Goal: Information Seeking & Learning: Learn about a topic

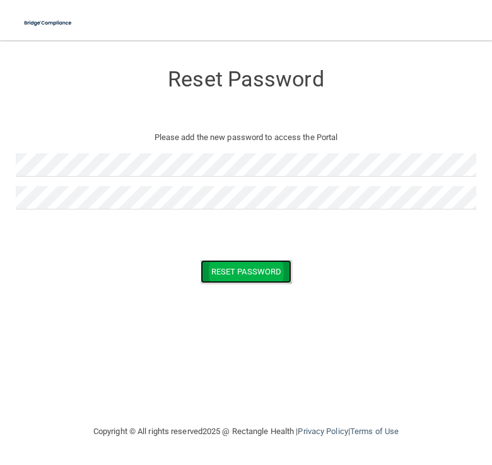
click at [219, 281] on button "Reset Password" at bounding box center [246, 271] width 91 height 23
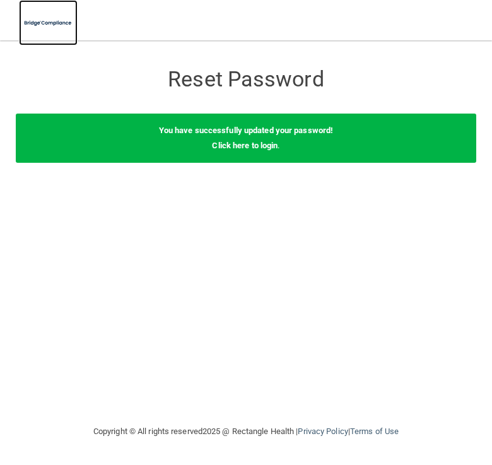
click at [51, 27] on img at bounding box center [48, 23] width 59 height 26
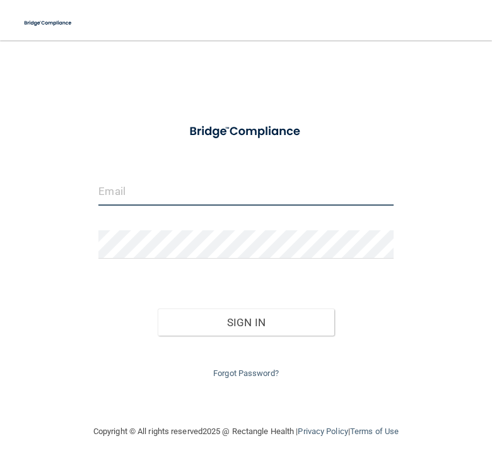
type input "Mhorne@alamontdental.com"
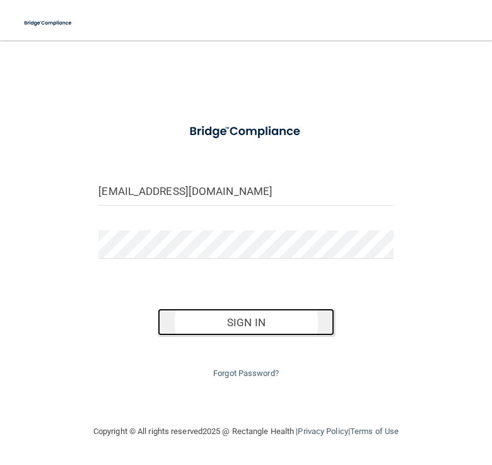
click at [217, 317] on button "Sign In" at bounding box center [246, 323] width 177 height 28
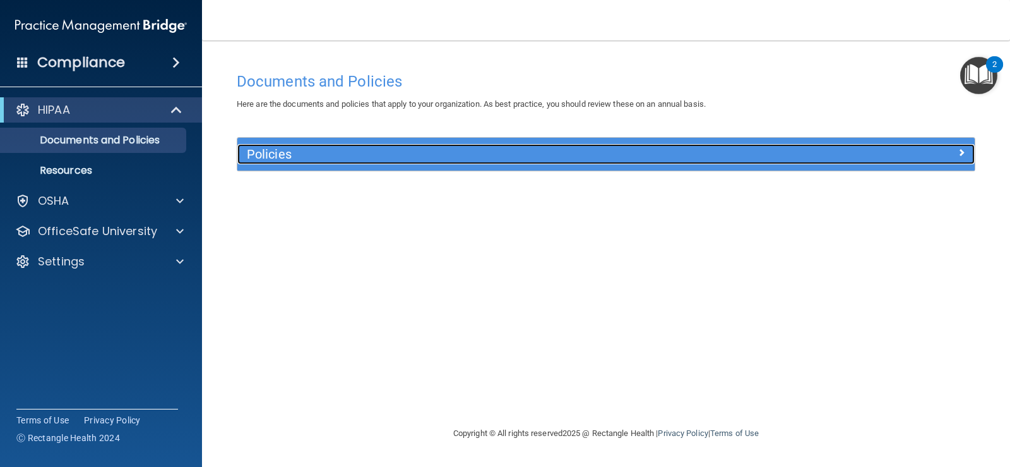
click at [492, 150] on span at bounding box center [962, 152] width 8 height 15
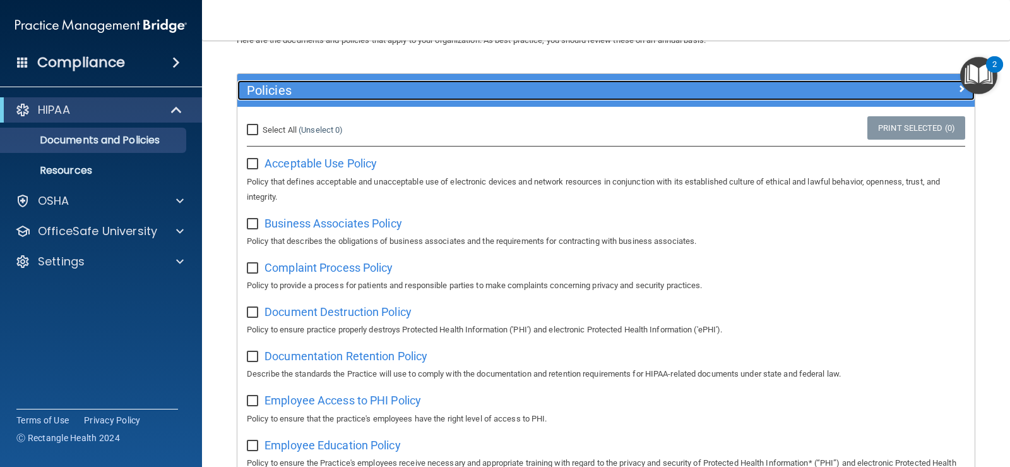
scroll to position [63, 0]
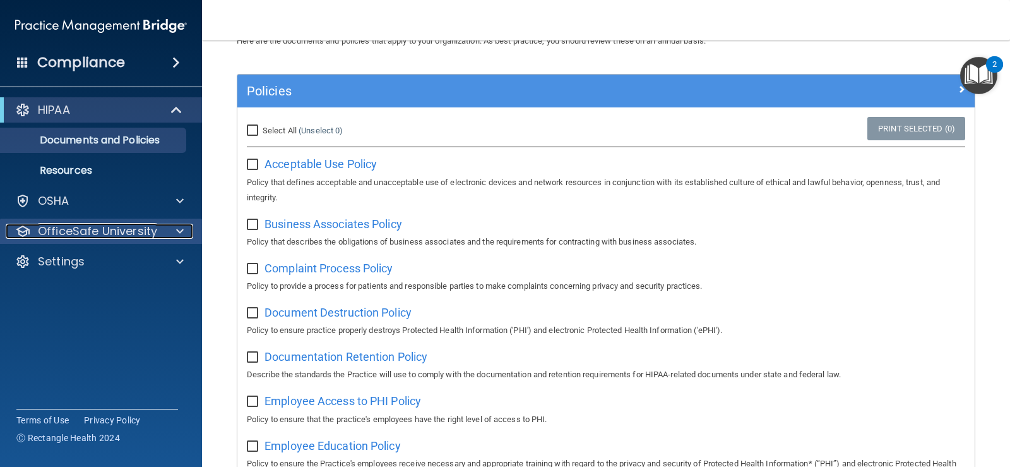
click at [110, 236] on p "OfficeSafe University" at bounding box center [97, 230] width 119 height 15
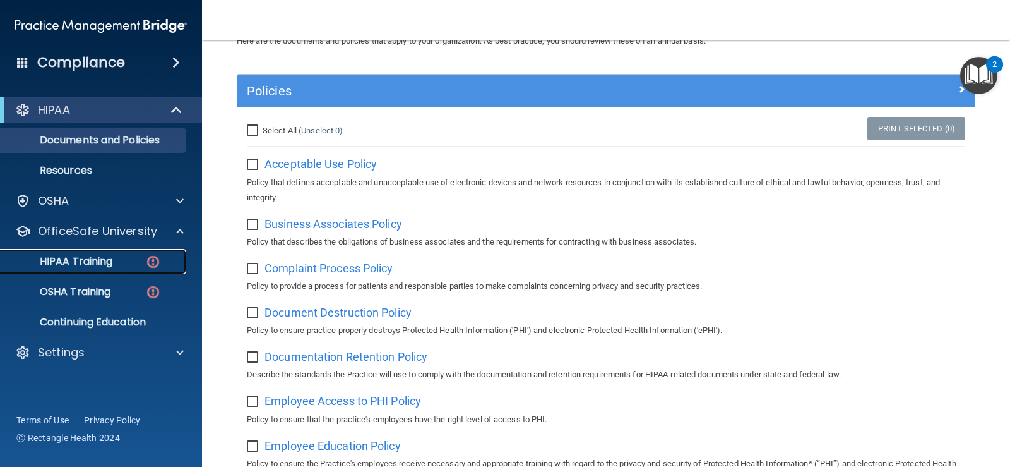
click at [80, 263] on p "HIPAA Training" at bounding box center [60, 261] width 104 height 13
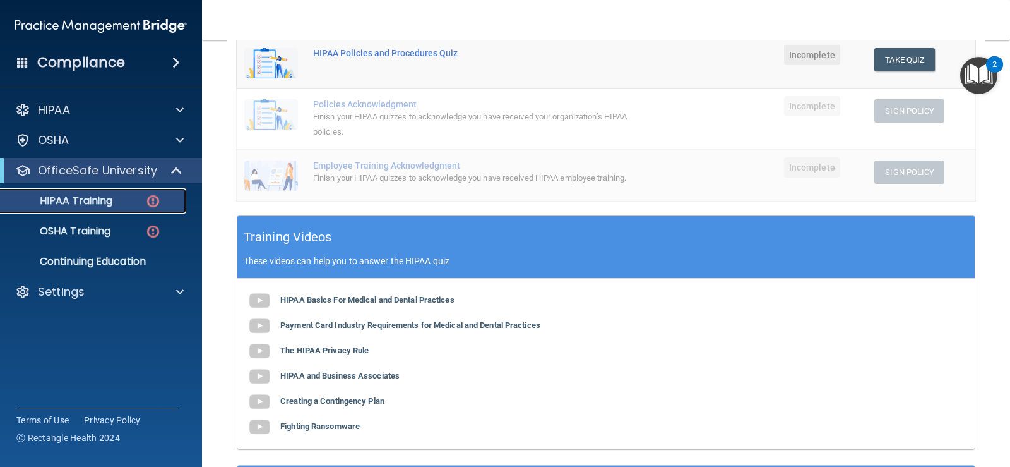
scroll to position [63, 0]
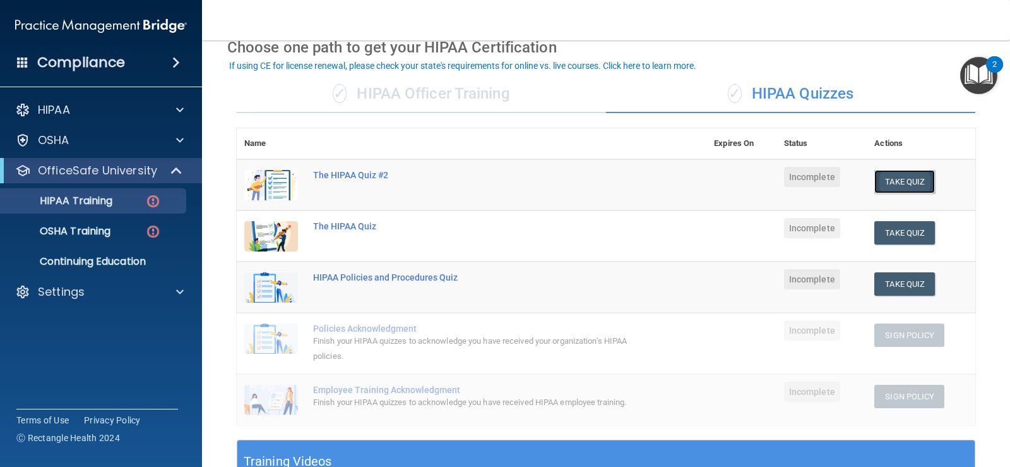
click at [492, 184] on button "Take Quiz" at bounding box center [904, 181] width 61 height 23
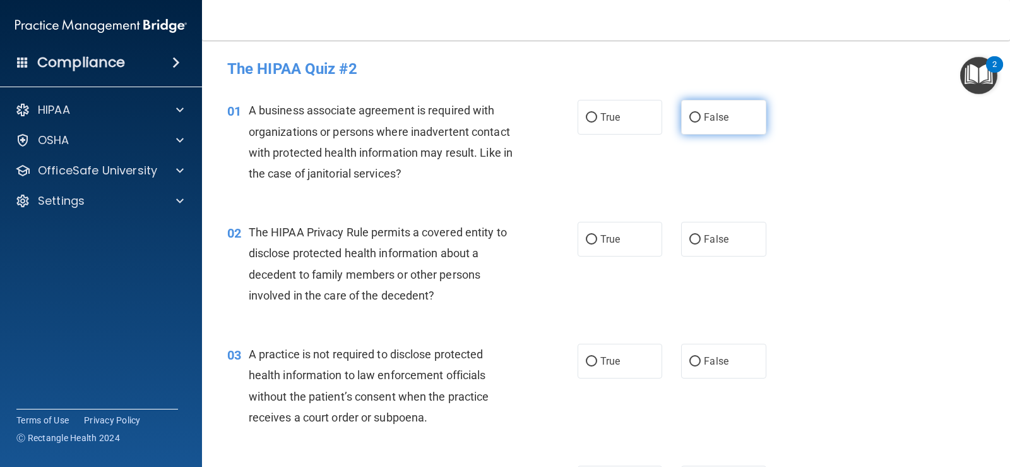
click at [492, 113] on input "False" at bounding box center [694, 117] width 11 height 9
radio input "true"
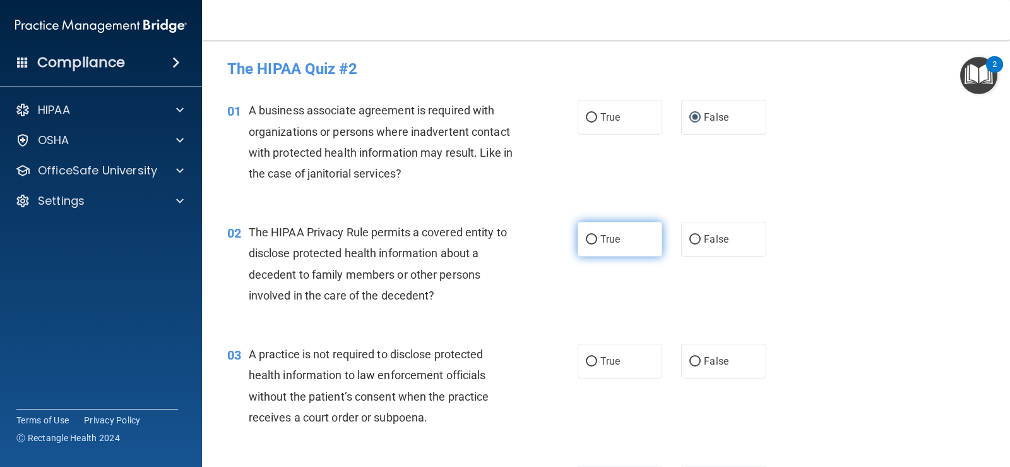
click at [492, 239] on input "True" at bounding box center [591, 239] width 11 height 9
radio input "true"
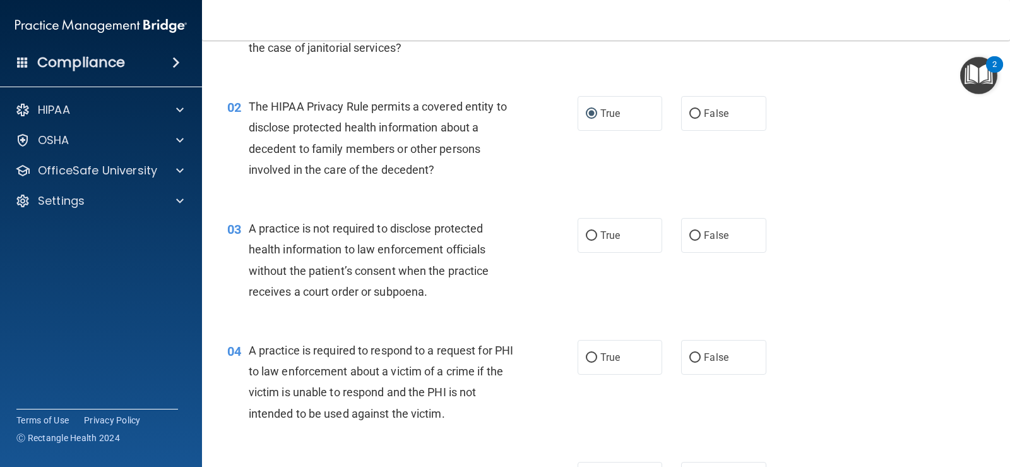
scroll to position [126, 0]
click at [492, 233] on input "False" at bounding box center [694, 234] width 11 height 9
radio input "true"
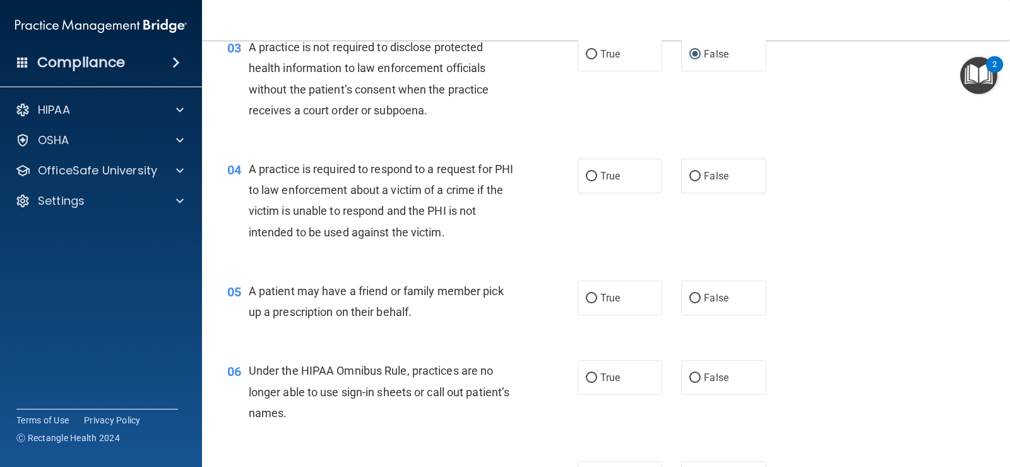
scroll to position [316, 0]
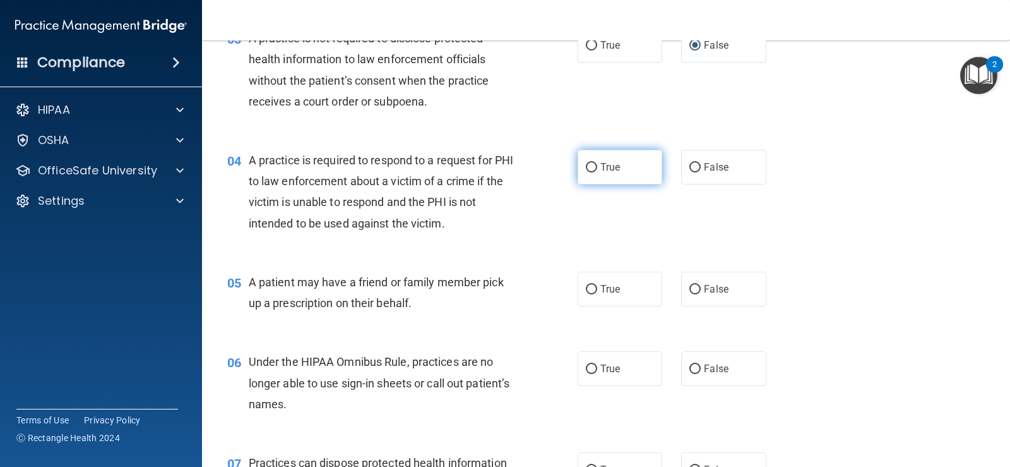
click at [492, 163] on input "True" at bounding box center [591, 167] width 11 height 9
radio input "true"
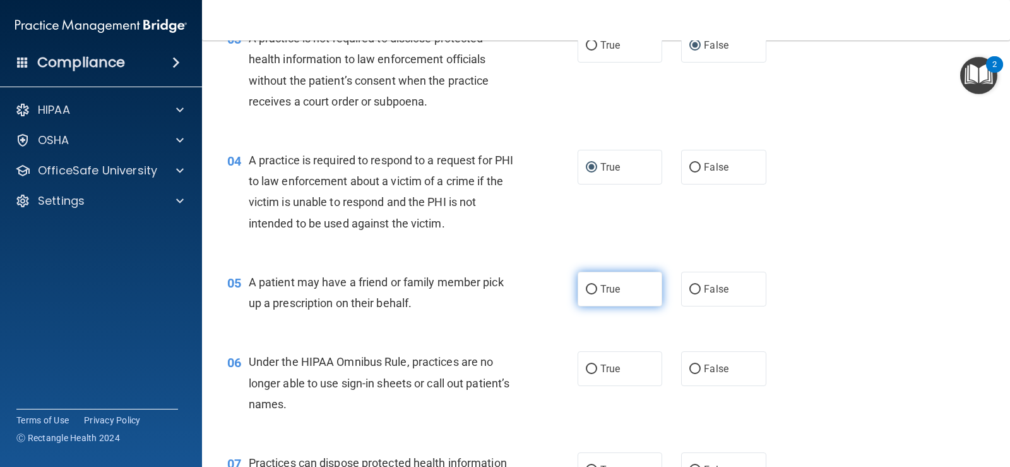
click at [492, 288] on input "True" at bounding box center [591, 289] width 11 height 9
radio input "true"
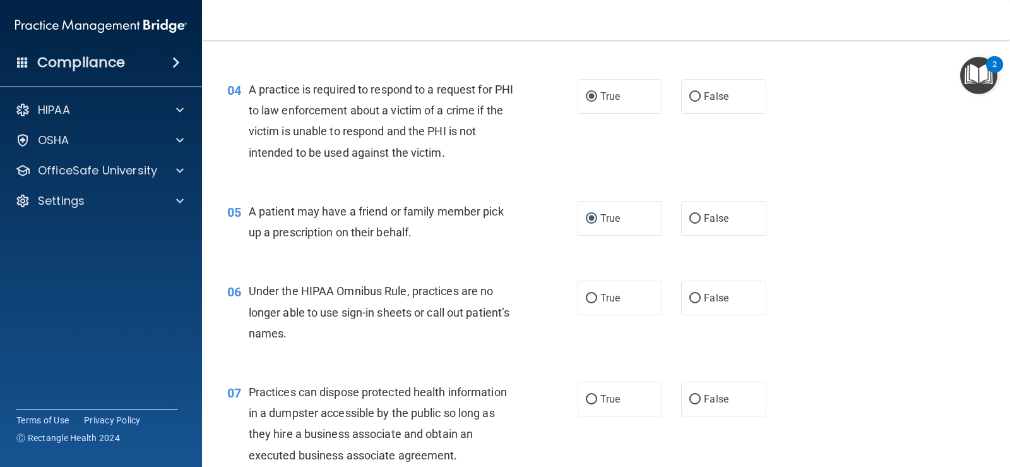
scroll to position [568, 0]
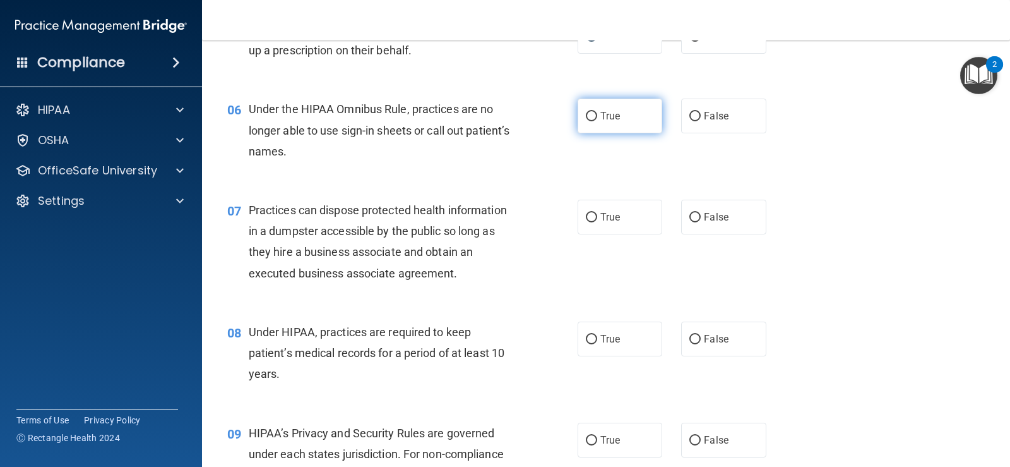
click at [492, 116] on input "True" at bounding box center [591, 116] width 11 height 9
radio input "true"
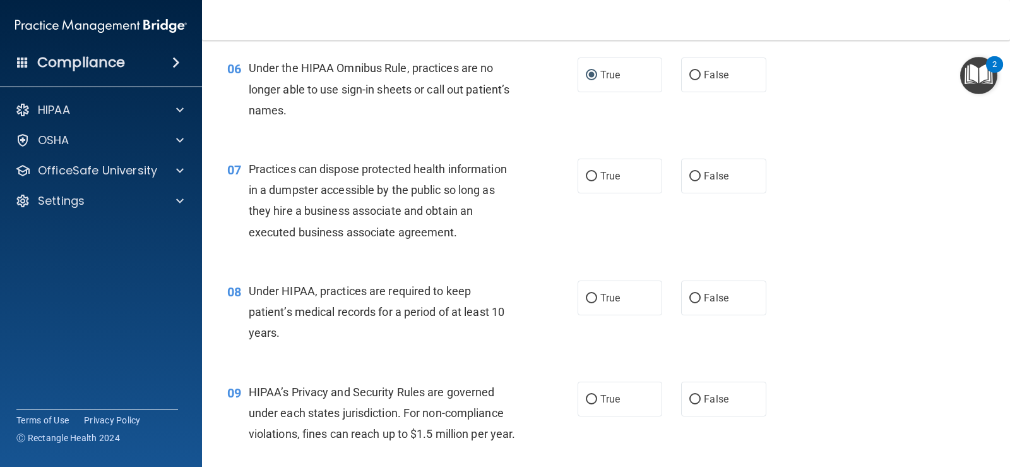
scroll to position [631, 0]
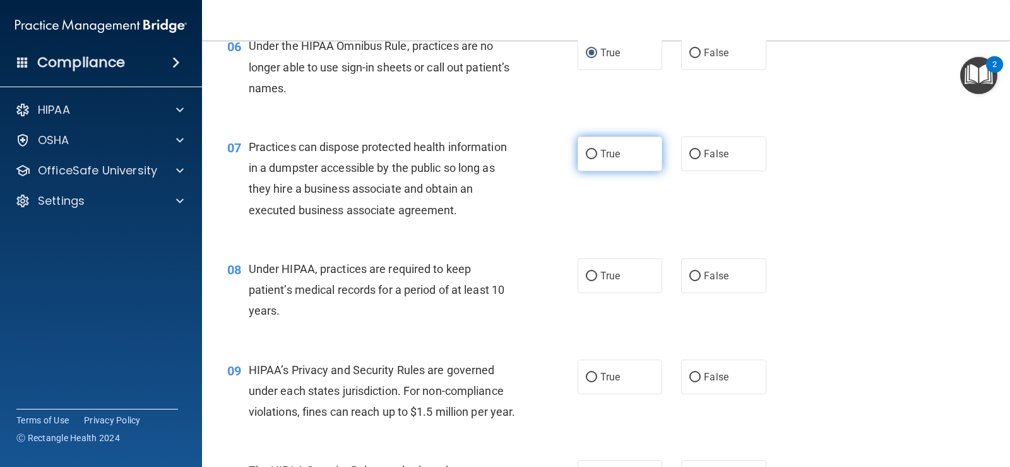
click at [492, 150] on input "True" at bounding box center [591, 154] width 11 height 9
radio input "true"
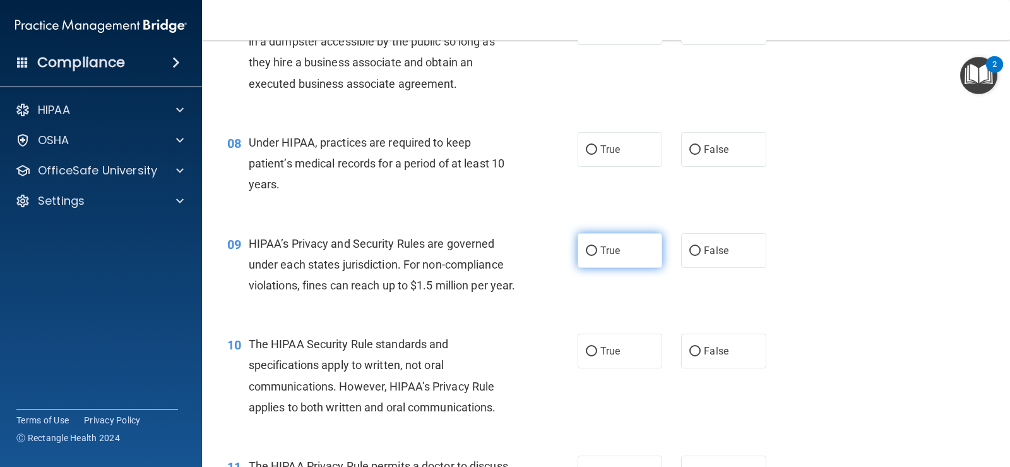
drag, startPoint x: 588, startPoint y: 150, endPoint x: 581, endPoint y: 233, distance: 82.9
click at [492, 150] on input "True" at bounding box center [591, 149] width 11 height 9
radio input "true"
click at [492, 250] on input "True" at bounding box center [591, 250] width 11 height 9
radio input "true"
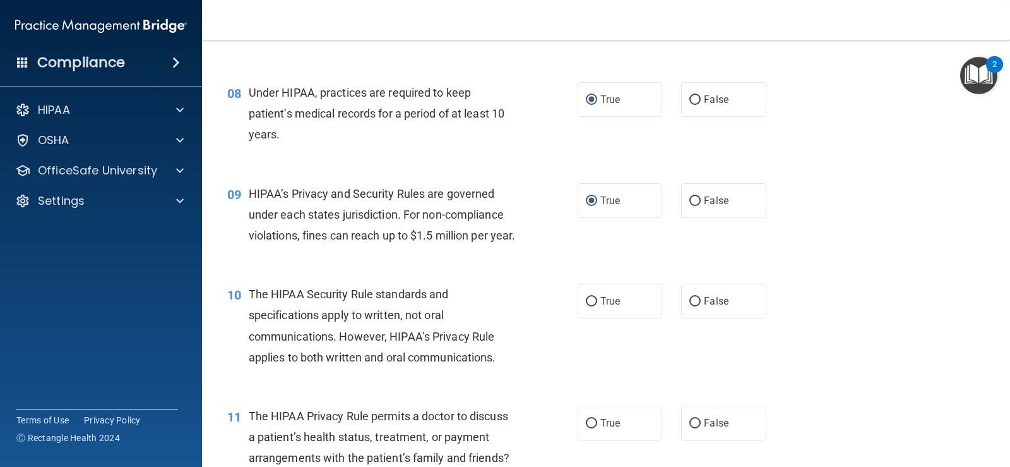
scroll to position [884, 0]
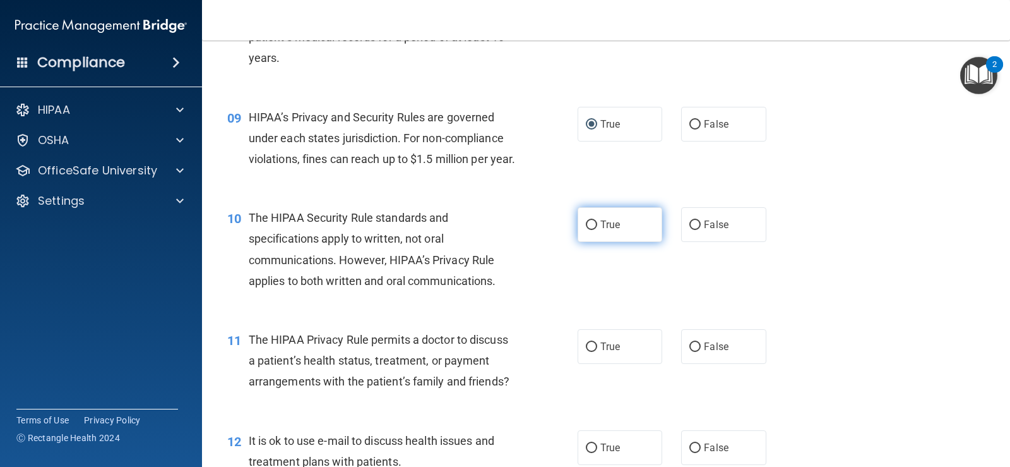
click at [492, 230] on input "True" at bounding box center [591, 224] width 11 height 9
radio input "true"
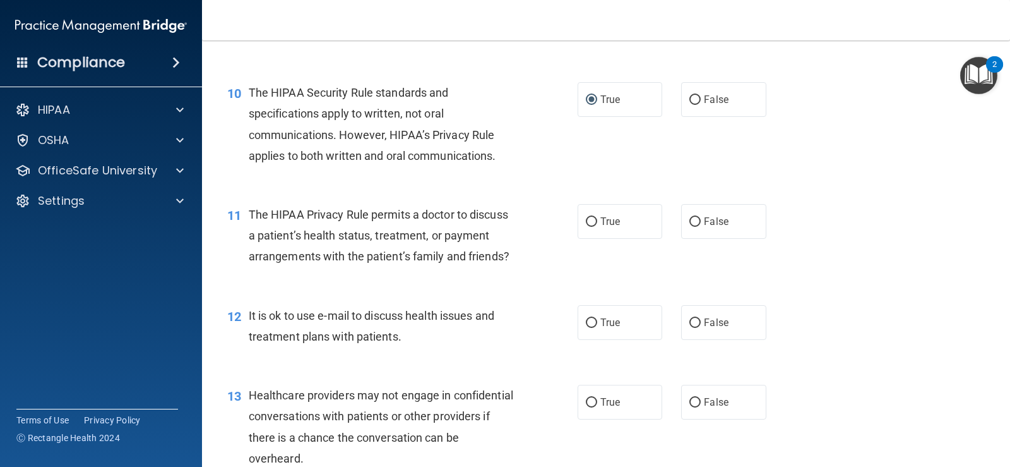
scroll to position [1010, 0]
click at [492, 225] on input "True" at bounding box center [591, 220] width 11 height 9
radio input "true"
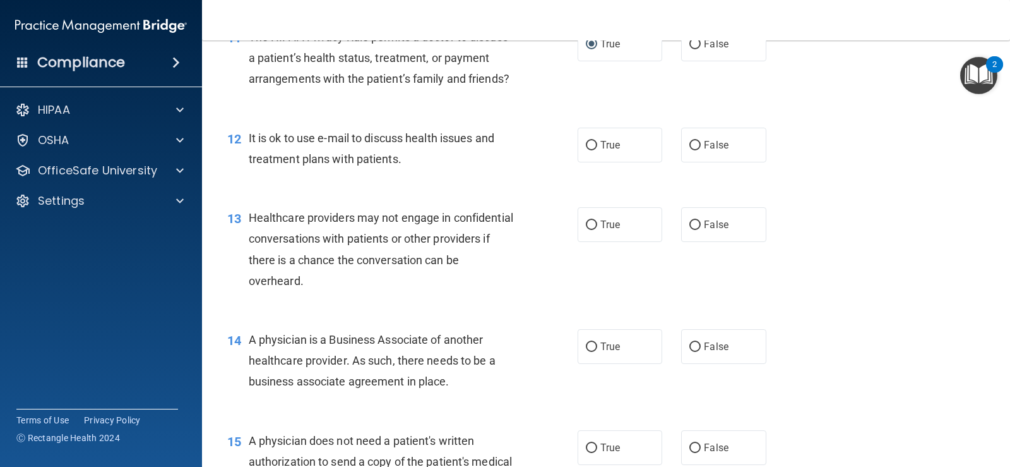
scroll to position [1199, 0]
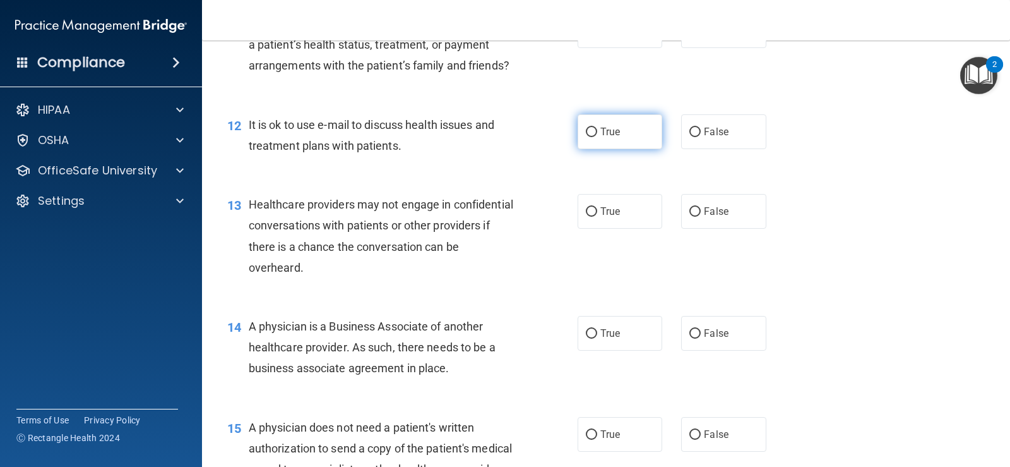
click at [492, 137] on input "True" at bounding box center [591, 132] width 11 height 9
radio input "true"
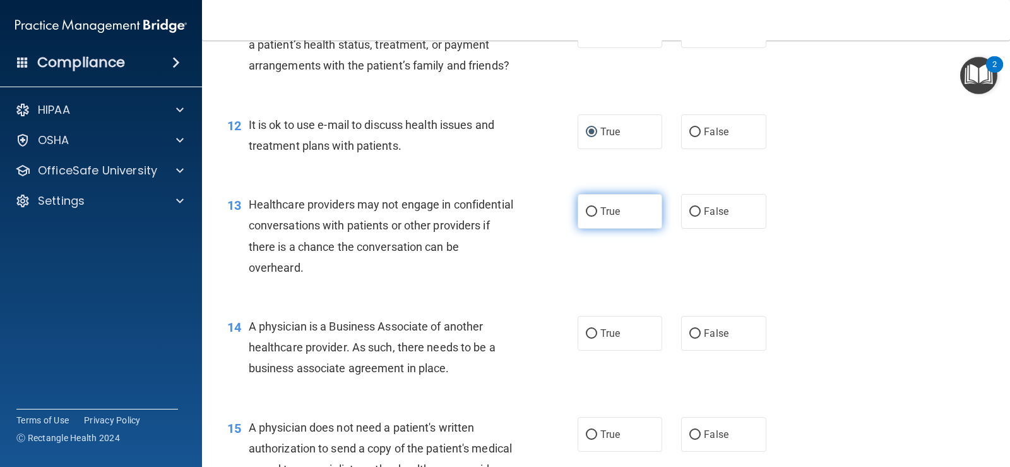
click at [492, 217] on input "True" at bounding box center [591, 211] width 11 height 9
radio input "true"
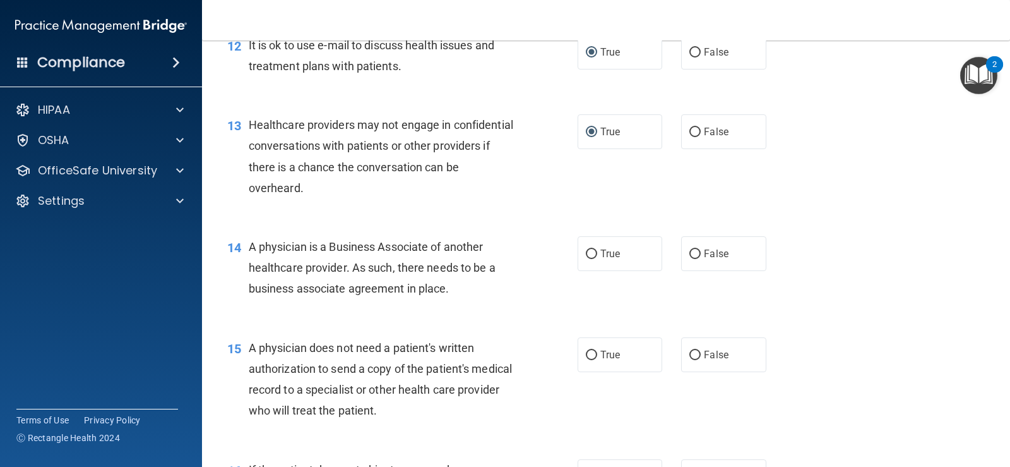
scroll to position [1389, 0]
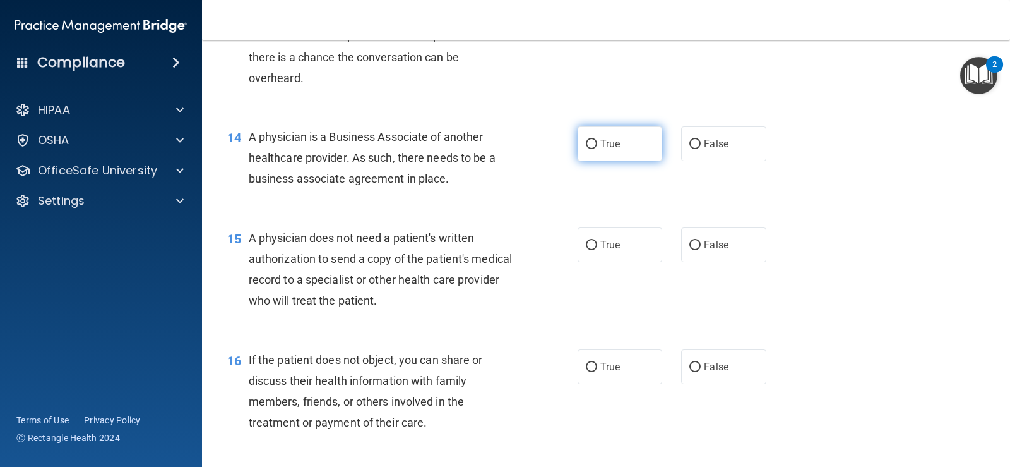
click at [492, 149] on input "True" at bounding box center [591, 144] width 11 height 9
radio input "true"
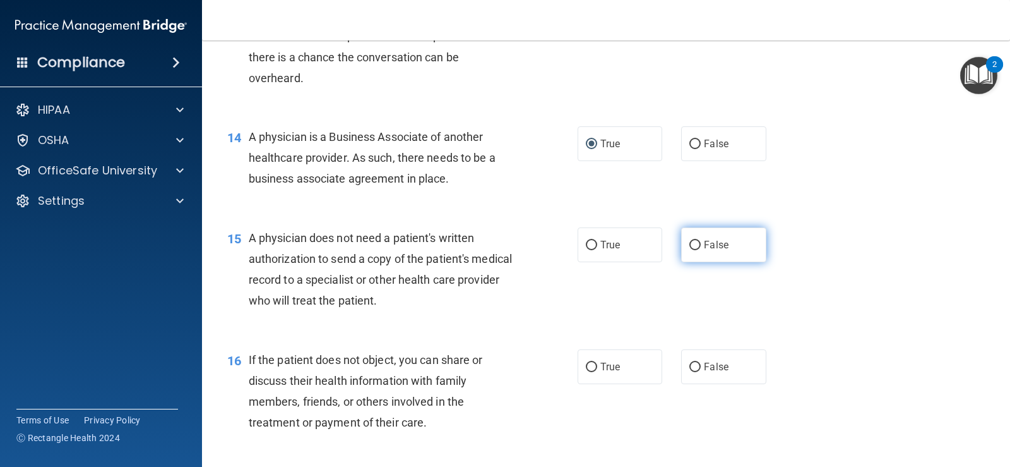
click at [492, 250] on input "False" at bounding box center [694, 245] width 11 height 9
radio input "true"
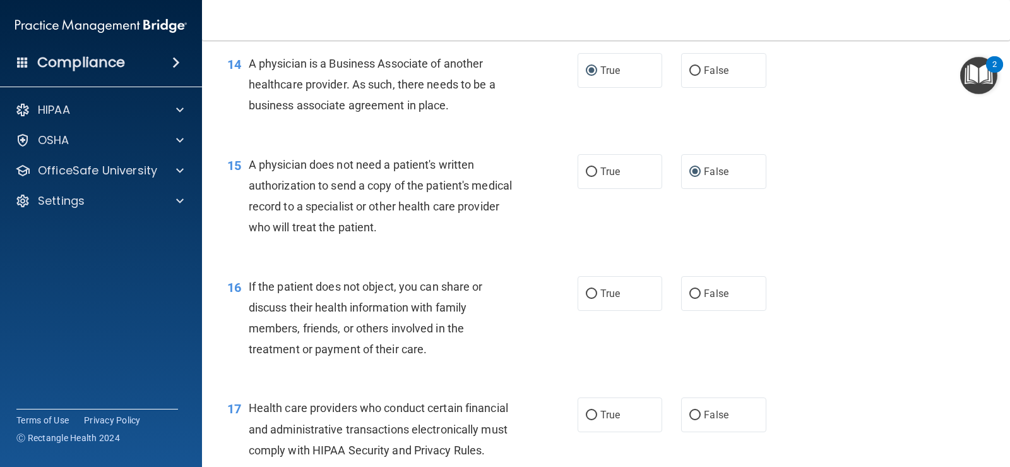
scroll to position [1578, 0]
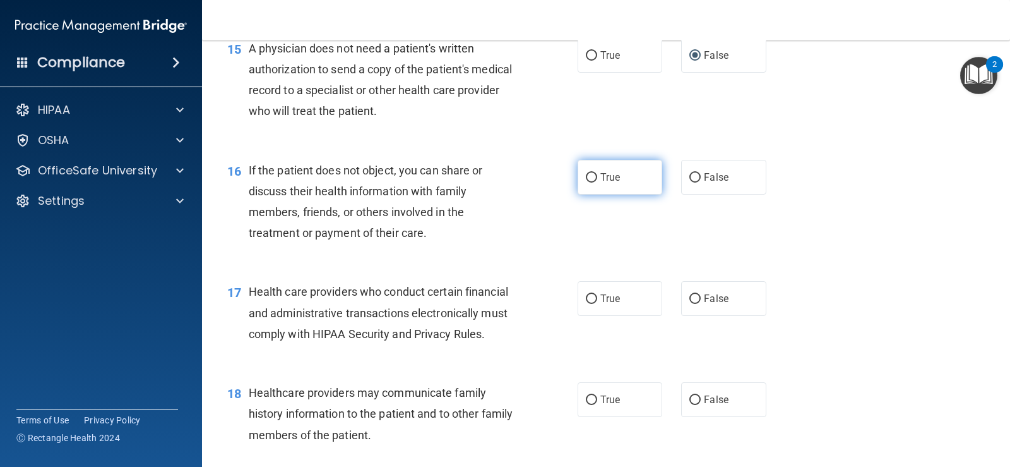
click at [492, 182] on input "True" at bounding box center [591, 177] width 11 height 9
radio input "true"
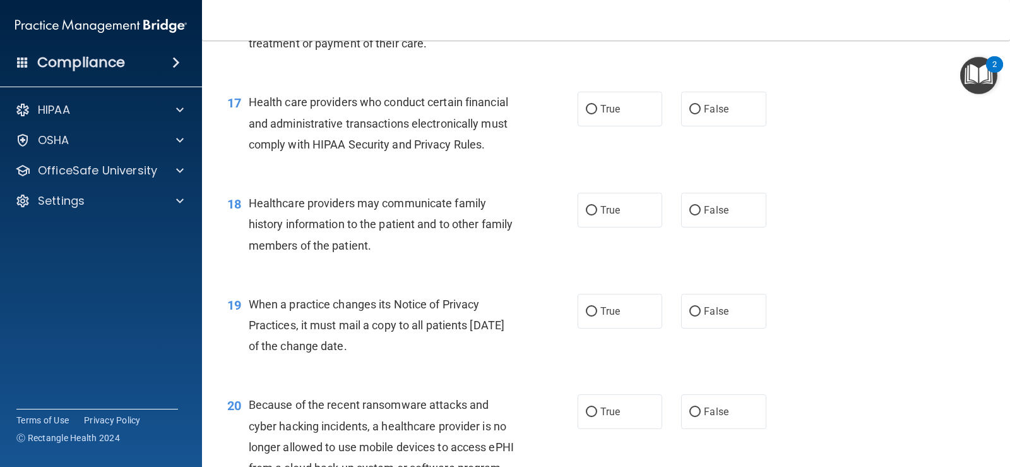
drag, startPoint x: 585, startPoint y: 131, endPoint x: 572, endPoint y: 142, distance: 17.5
click at [492, 114] on input "True" at bounding box center [591, 109] width 11 height 9
radio input "true"
click at [492, 215] on input "True" at bounding box center [591, 210] width 11 height 9
radio input "true"
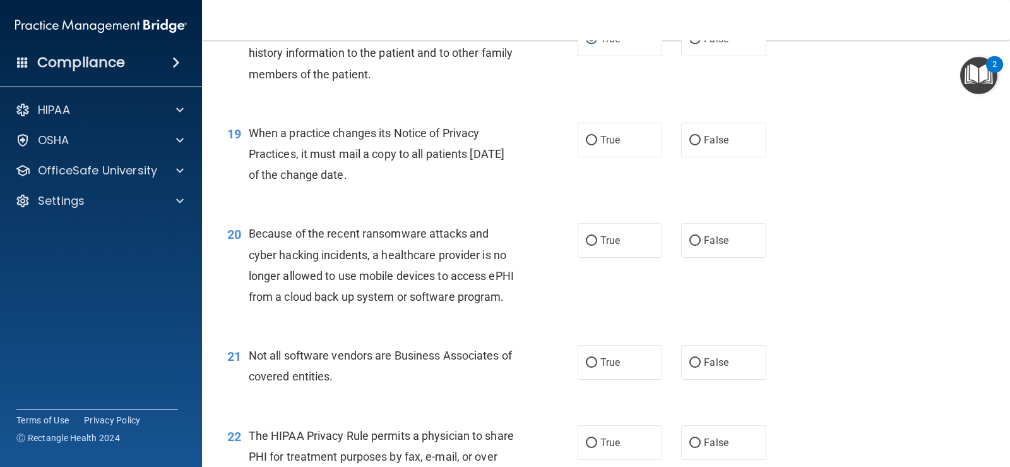
scroll to position [1957, 0]
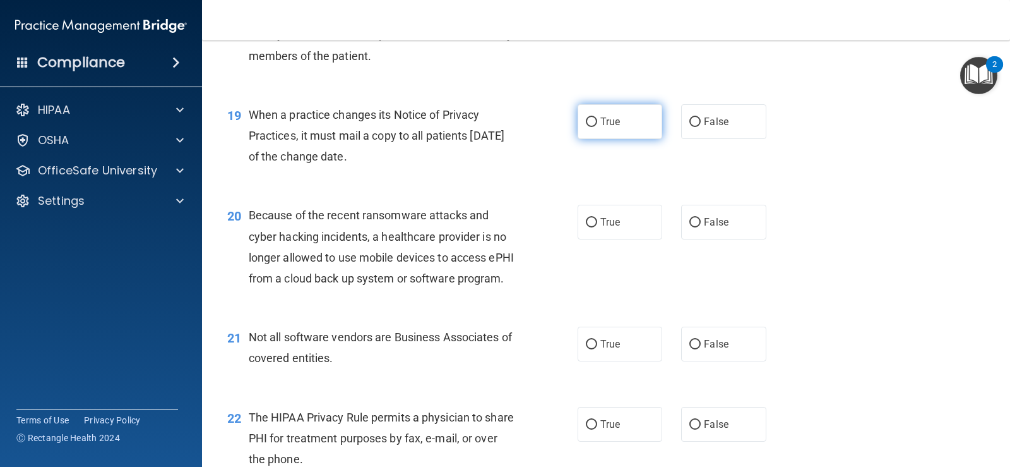
drag, startPoint x: 584, startPoint y: 140, endPoint x: 556, endPoint y: 191, distance: 59.0
click at [492, 127] on input "True" at bounding box center [591, 121] width 11 height 9
radio input "true"
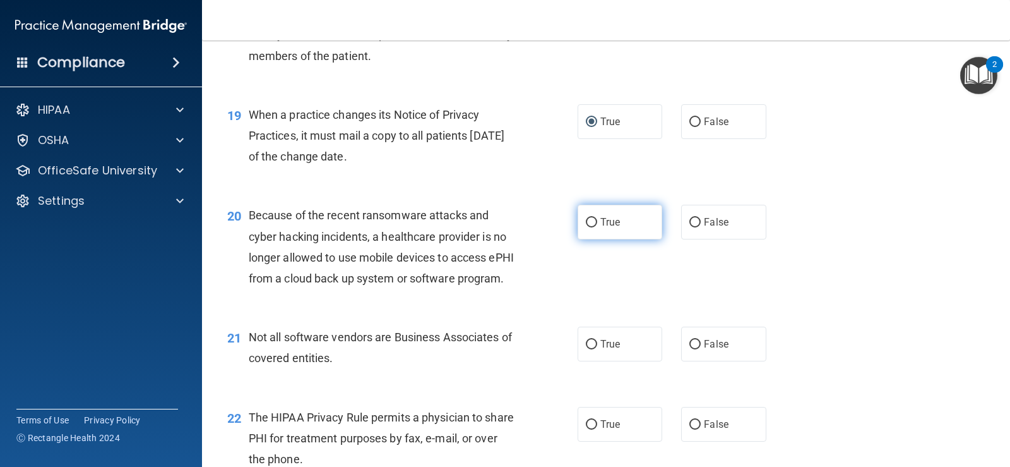
click at [492, 227] on input "True" at bounding box center [591, 222] width 11 height 9
radio input "true"
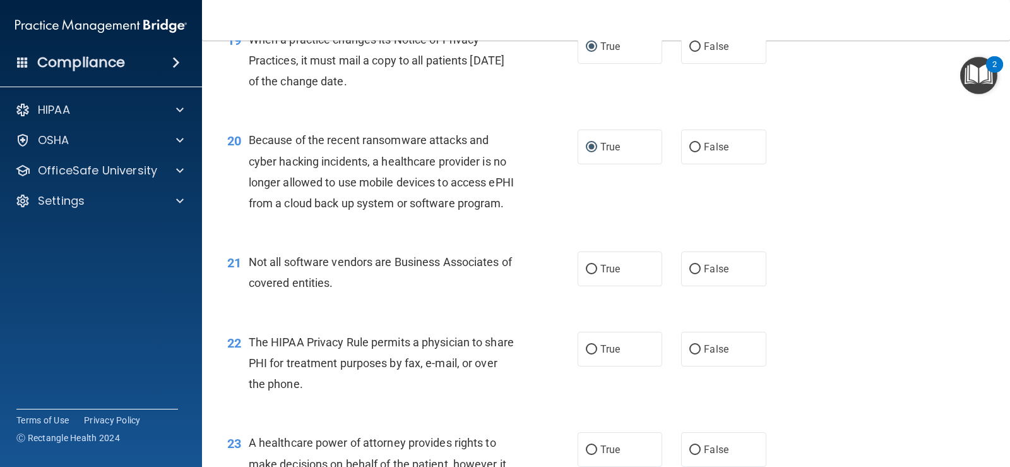
scroll to position [2146, 0]
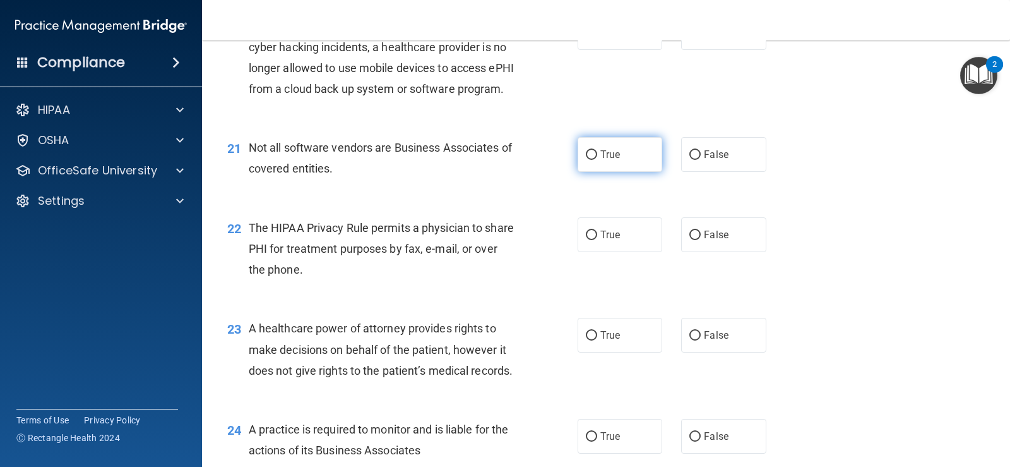
click at [492, 160] on input "True" at bounding box center [591, 154] width 11 height 9
radio input "true"
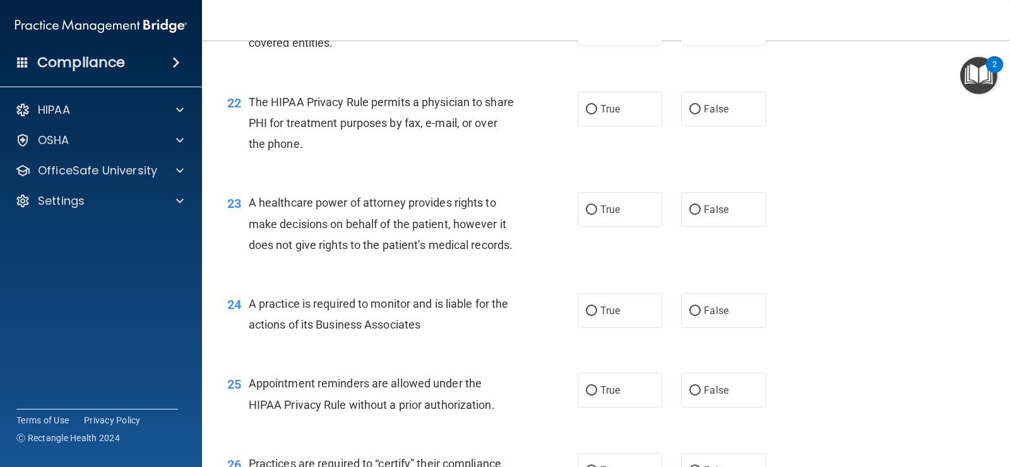
scroll to position [2273, 0]
click at [492, 114] on input "True" at bounding box center [591, 108] width 11 height 9
radio input "true"
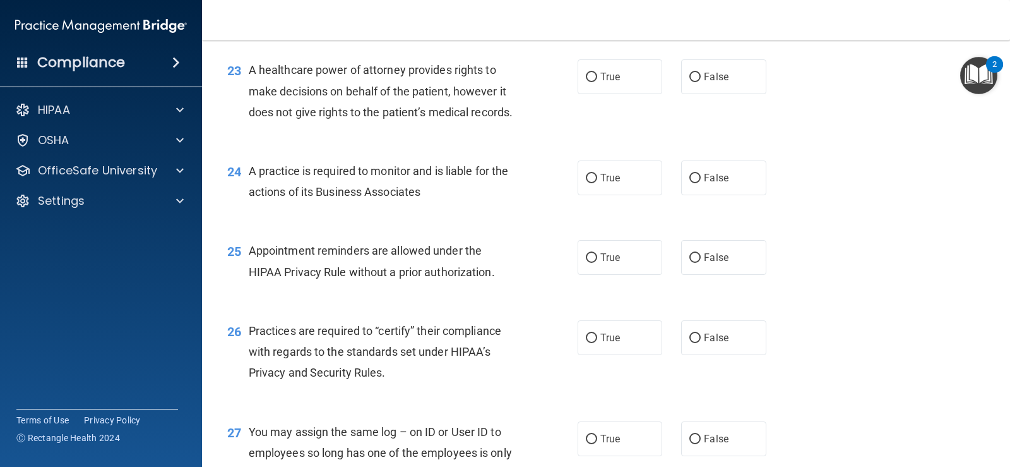
scroll to position [2462, 0]
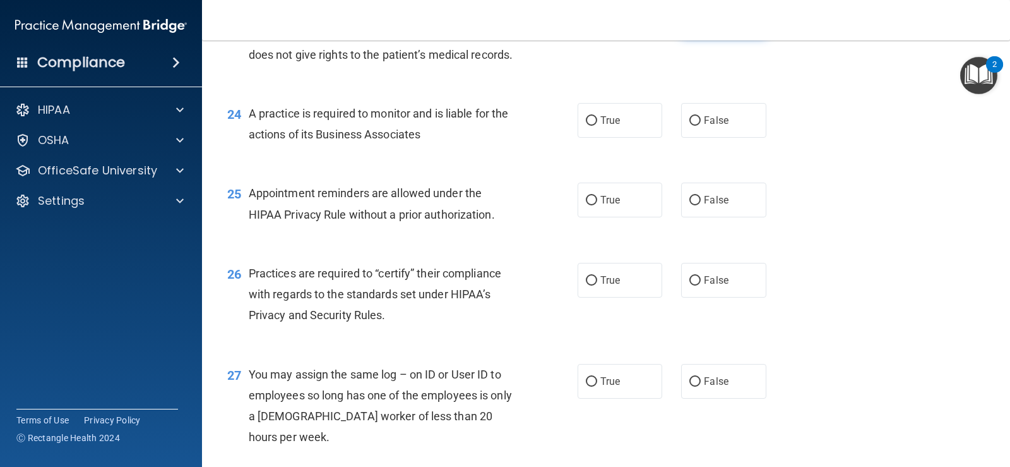
click at [492, 25] on input "False" at bounding box center [694, 19] width 11 height 9
radio input "true"
click at [492, 126] on input "True" at bounding box center [591, 120] width 11 height 9
radio input "true"
click at [492, 205] on input "True" at bounding box center [591, 200] width 11 height 9
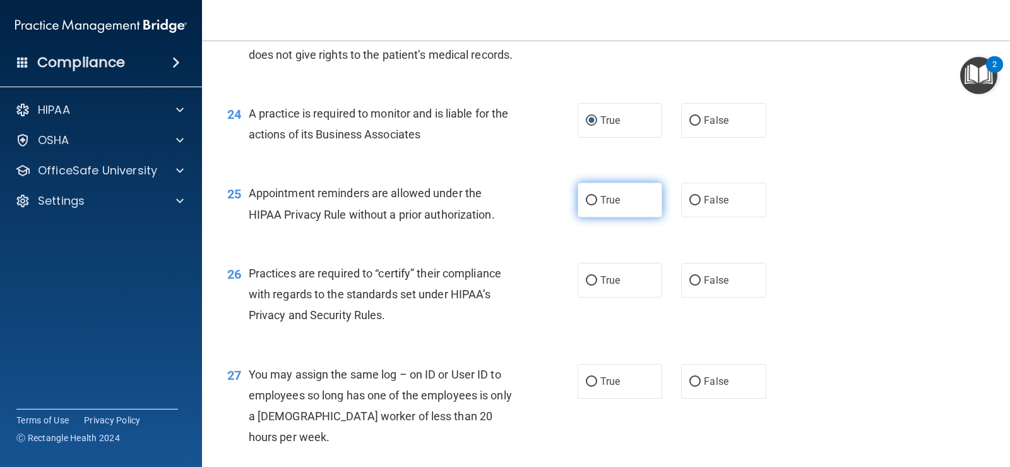
radio input "true"
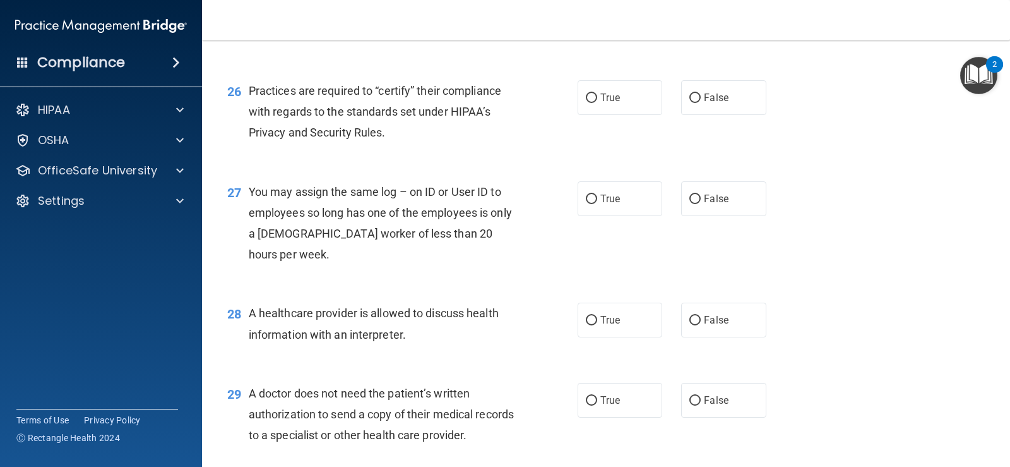
scroll to position [2651, 0]
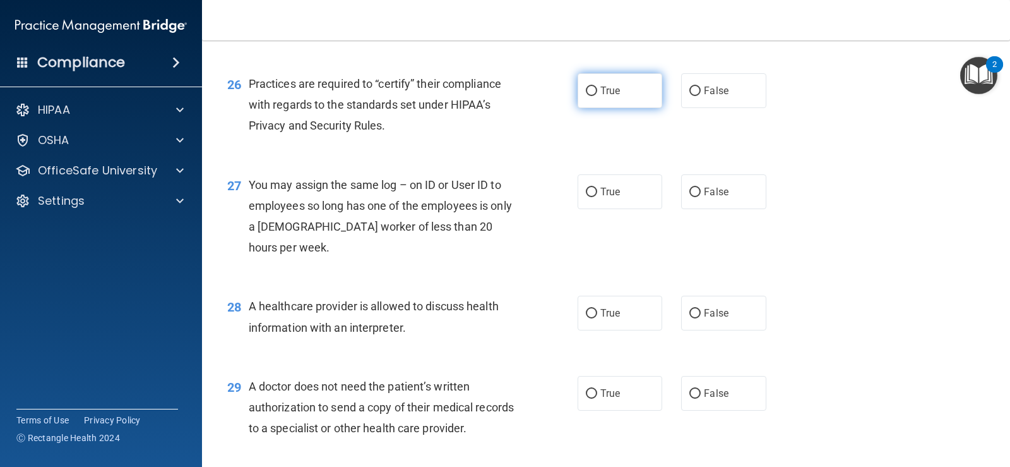
click at [492, 96] on input "True" at bounding box center [591, 90] width 11 height 9
radio input "true"
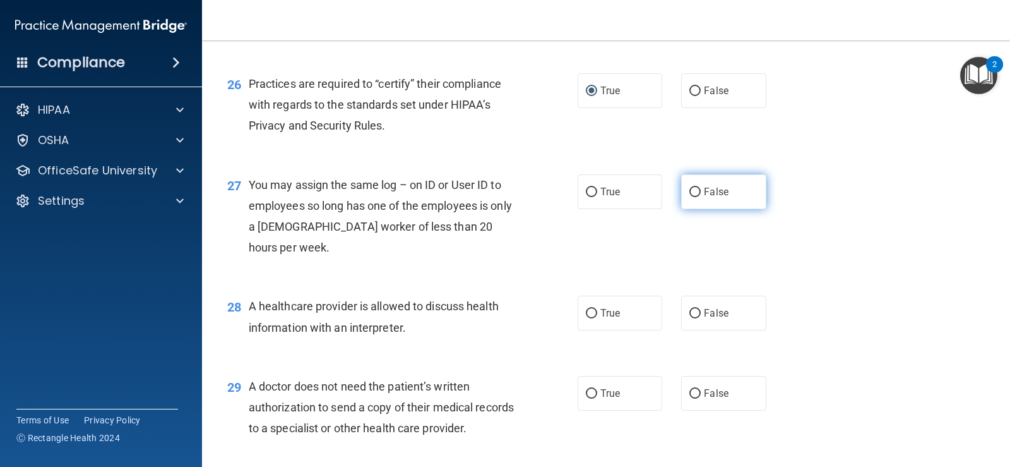
click at [492, 197] on input "False" at bounding box center [694, 191] width 11 height 9
radio input "true"
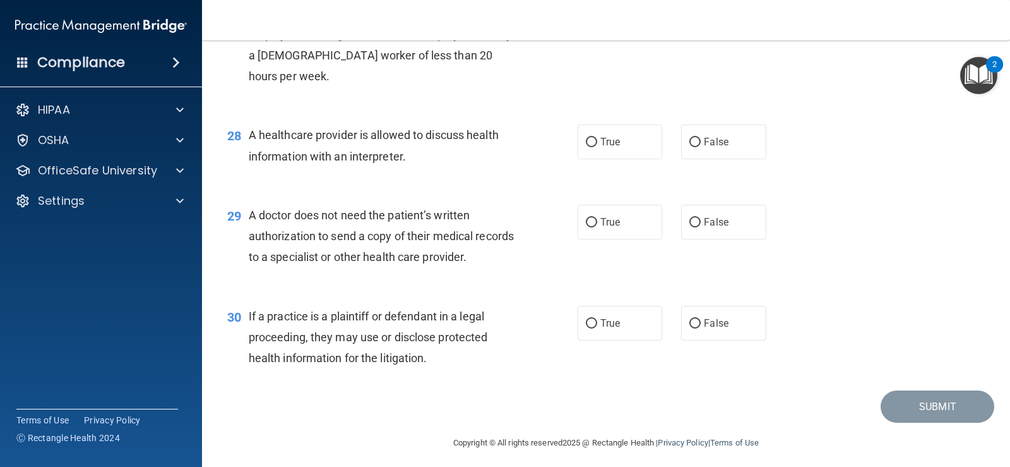
scroll to position [2841, 0]
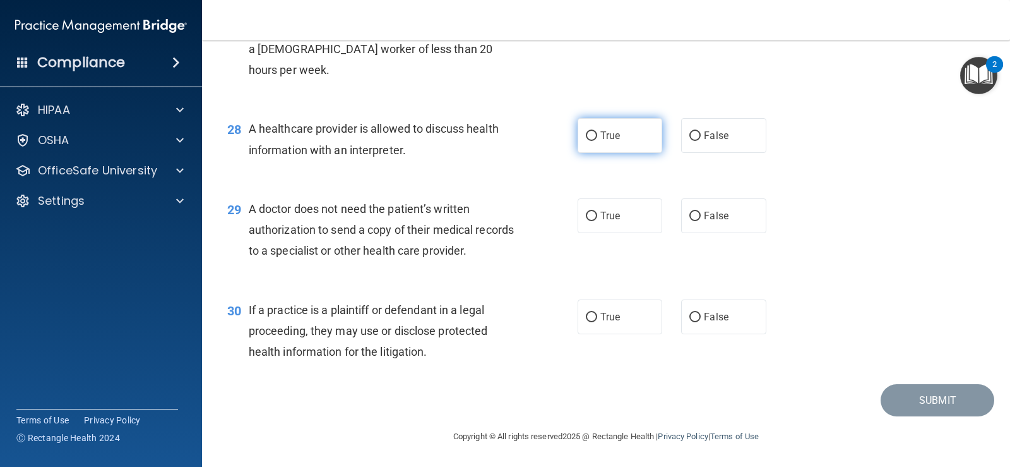
click at [492, 141] on input "True" at bounding box center [591, 135] width 11 height 9
radio input "true"
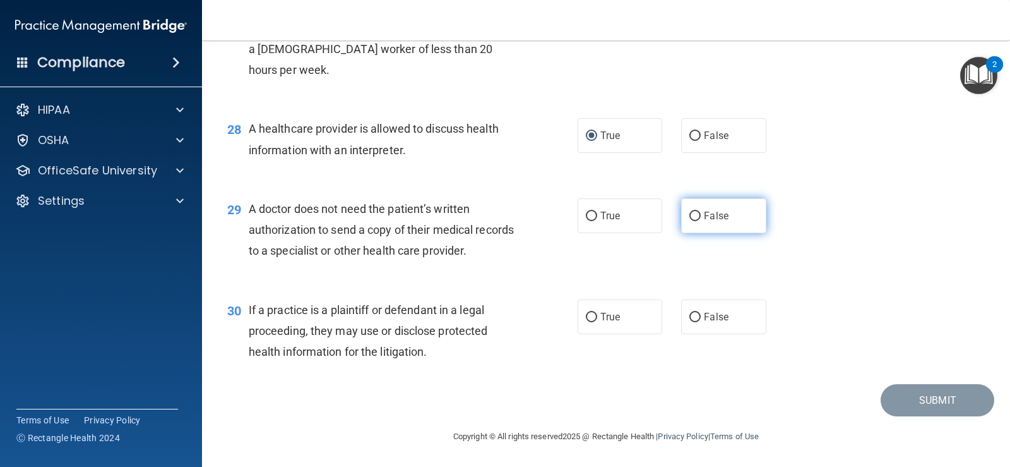
click at [492, 221] on input "False" at bounding box center [694, 215] width 11 height 9
radio input "true"
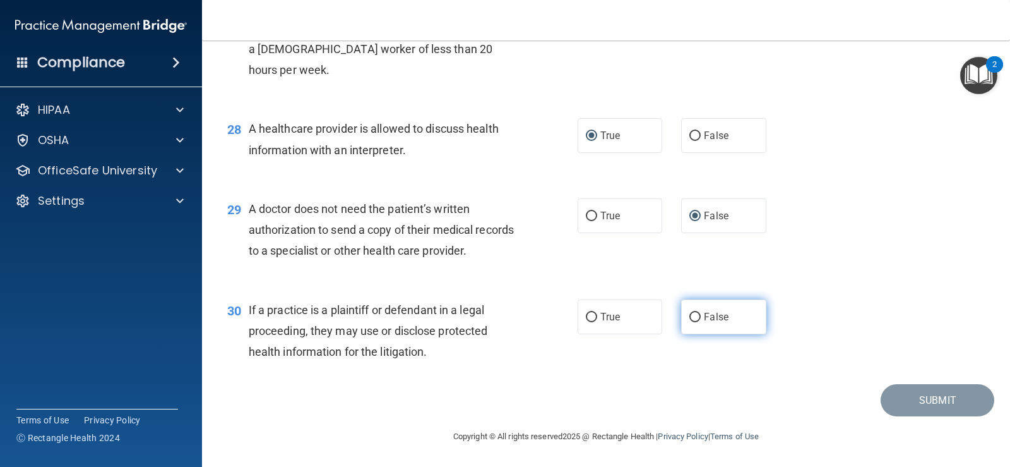
click at [492, 316] on input "False" at bounding box center [694, 316] width 11 height 9
radio input "true"
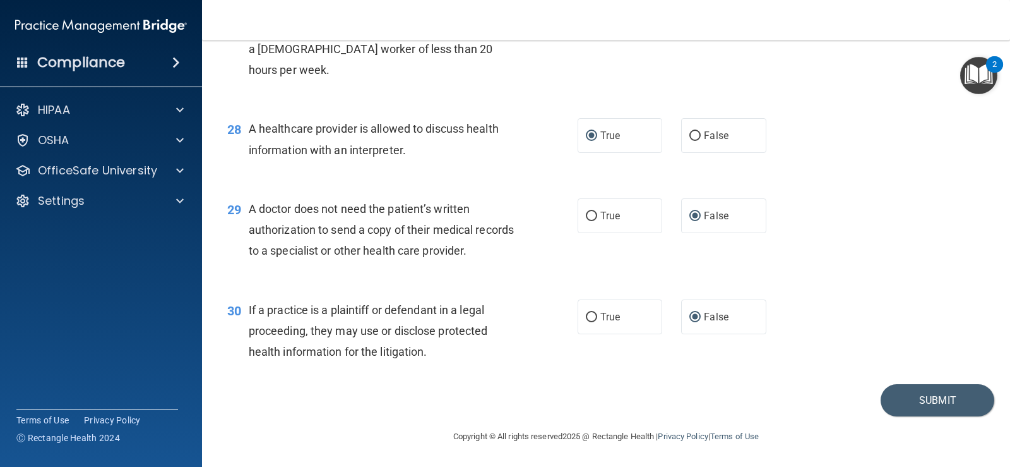
click at [492, 82] on img "Open Resource Center, 2 new notifications" at bounding box center [978, 75] width 37 height 37
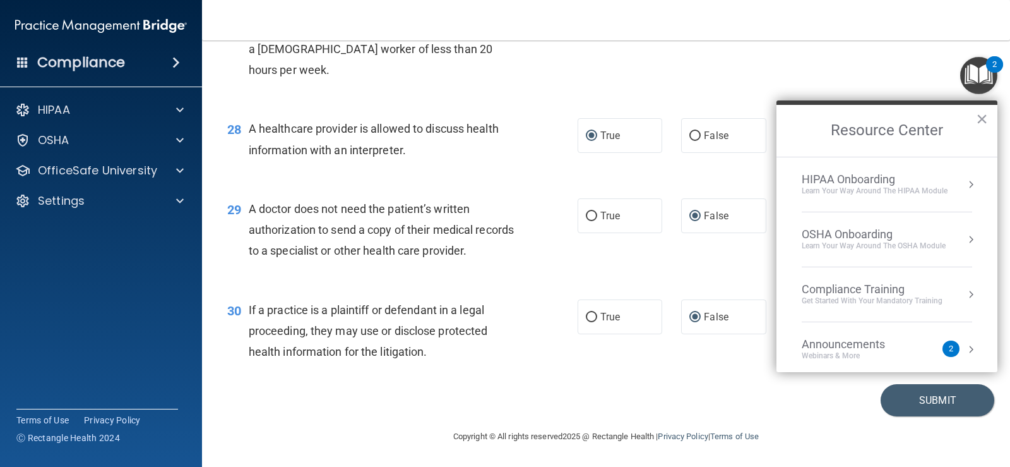
click at [481, 367] on div "30 If a practice is a plaintiff or defendant in a legal proceeding, they may us…" at bounding box center [402, 333] width 388 height 69
click at [492, 355] on div "Webinars & More" at bounding box center [856, 355] width 109 height 11
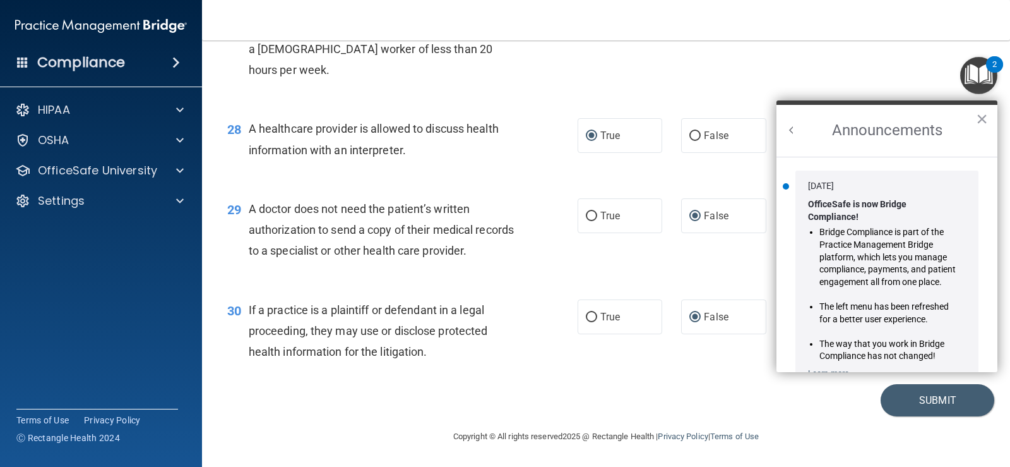
scroll to position [0, 0]
click at [492, 111] on button "×" at bounding box center [982, 119] width 12 height 20
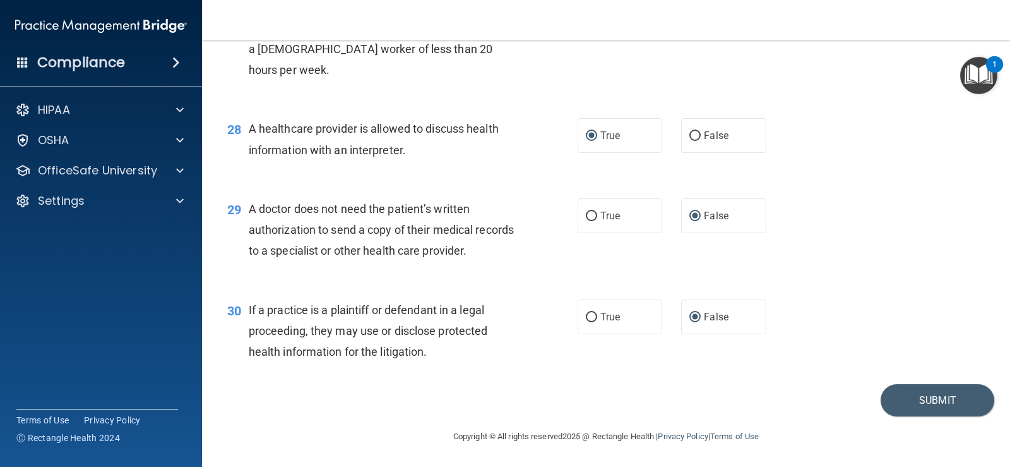
click at [492, 59] on img "Open Resource Center, 1 new notification" at bounding box center [978, 75] width 37 height 37
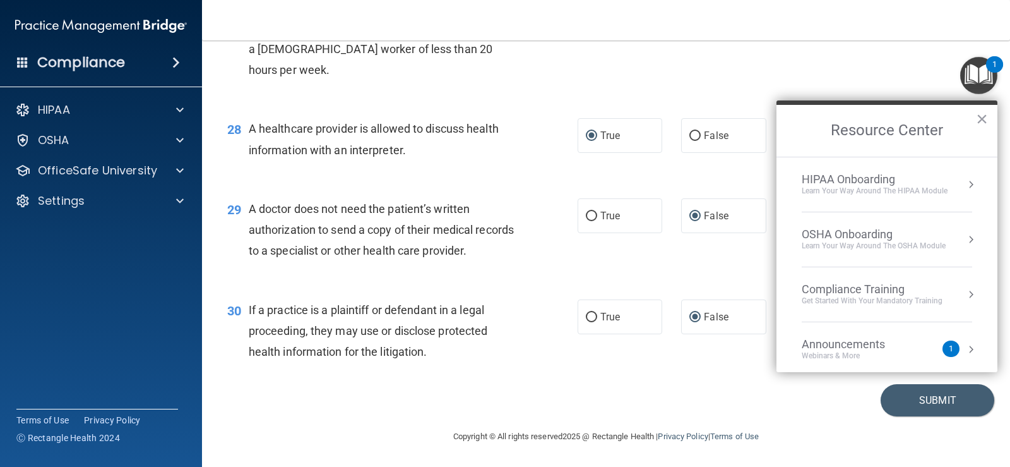
click at [492, 352] on div "Webinars & More" at bounding box center [856, 355] width 109 height 11
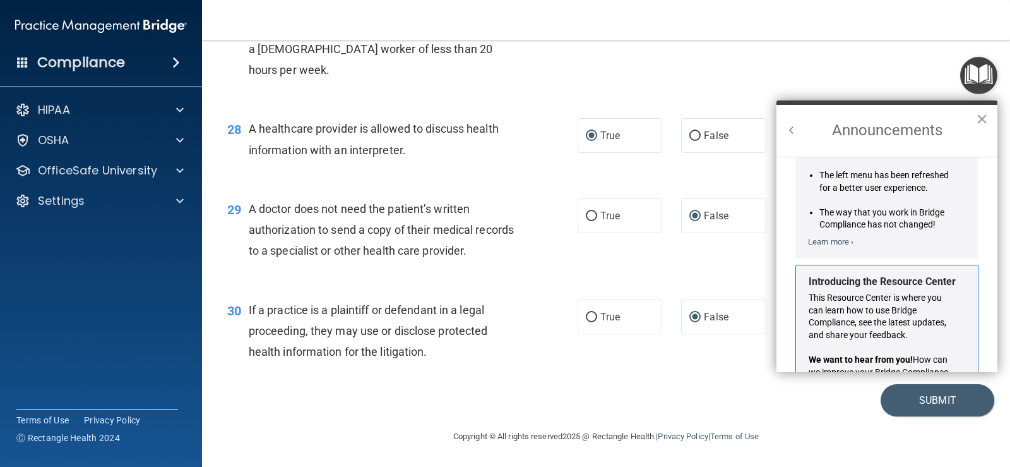
scroll to position [222, 0]
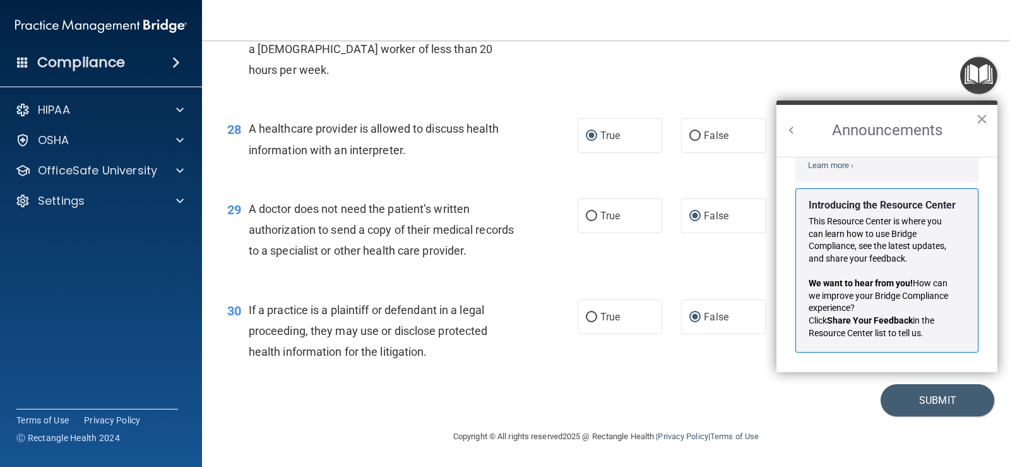
click at [492, 116] on button "×" at bounding box center [982, 119] width 12 height 20
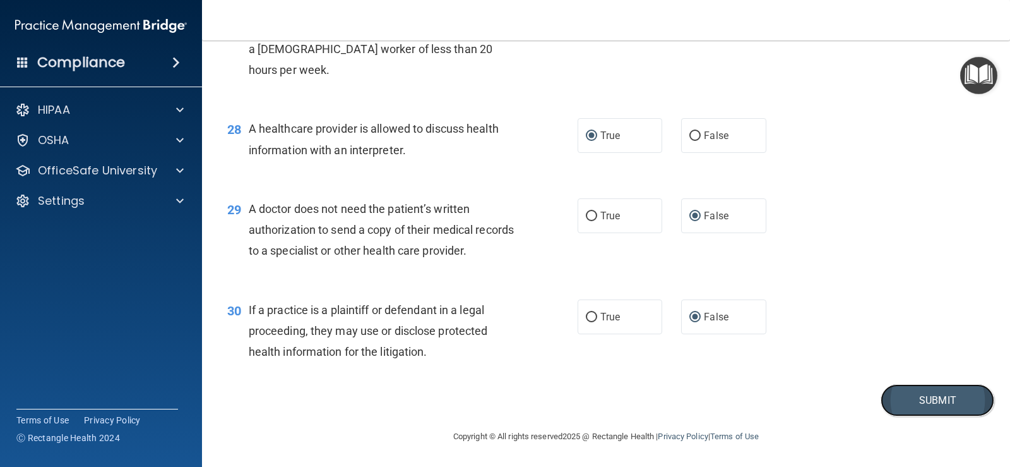
click at [492, 398] on button "Submit" at bounding box center [938, 400] width 114 height 32
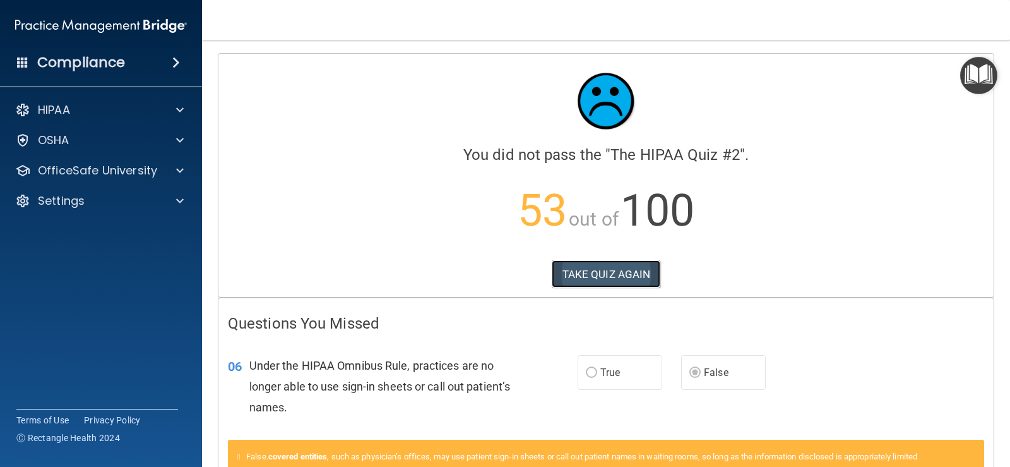
click at [492, 261] on button "TAKE QUIZ AGAIN" at bounding box center [606, 274] width 109 height 28
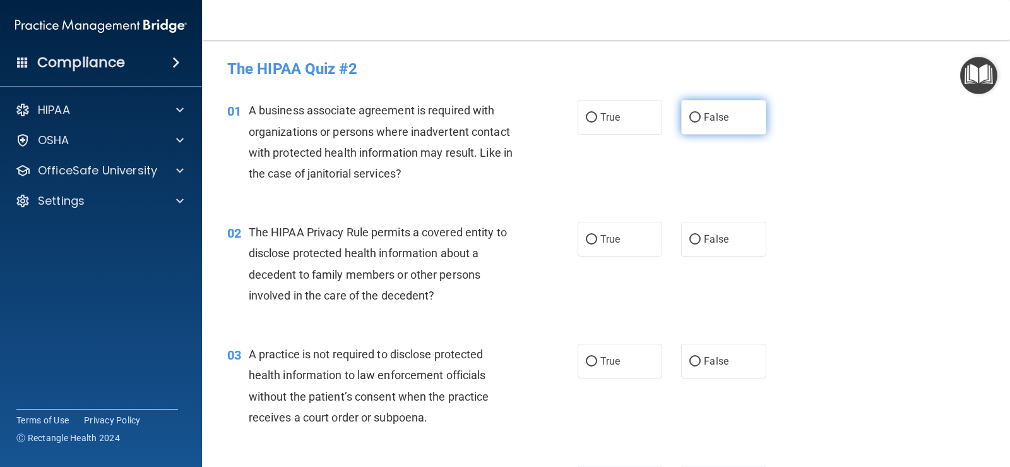
click at [492, 114] on input "False" at bounding box center [694, 117] width 11 height 9
radio input "true"
drag, startPoint x: 586, startPoint y: 239, endPoint x: 547, endPoint y: 306, distance: 78.1
click at [492, 239] on input "True" at bounding box center [591, 239] width 11 height 9
radio input "true"
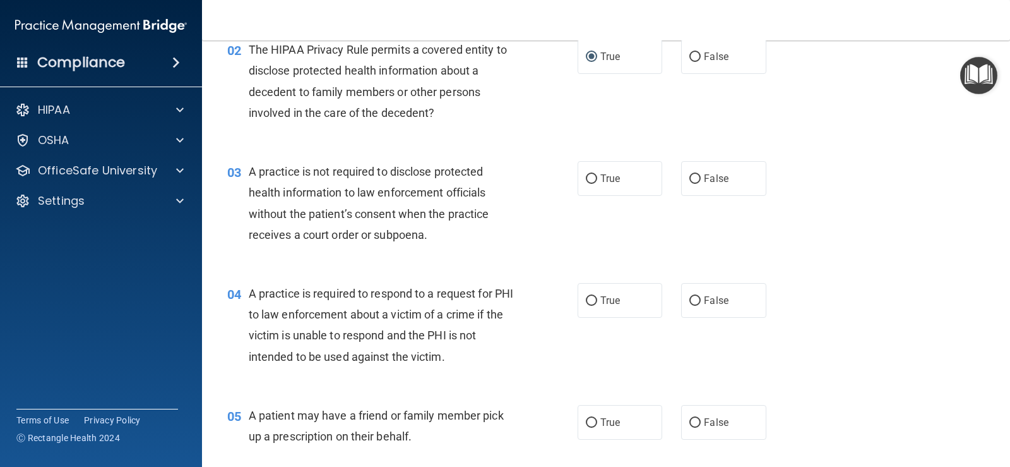
scroll to position [189, 0]
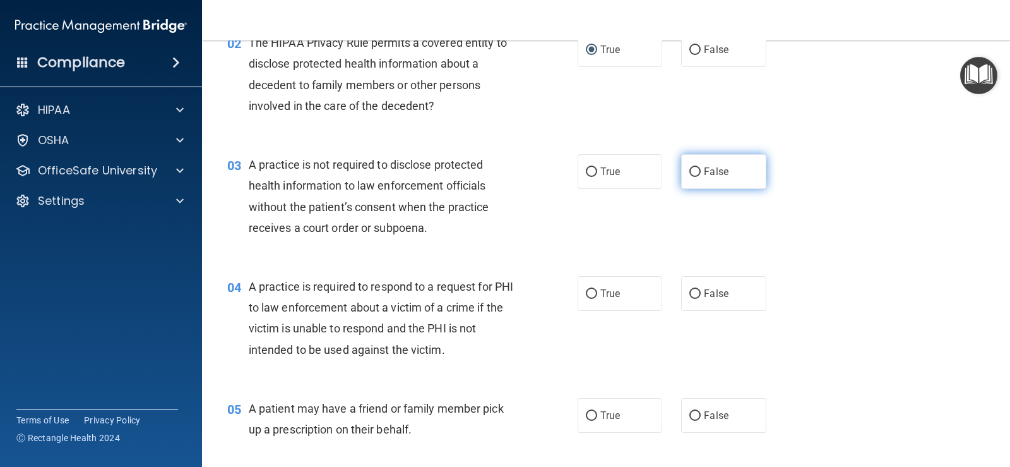
click at [492, 168] on input "False" at bounding box center [694, 171] width 11 height 9
radio input "true"
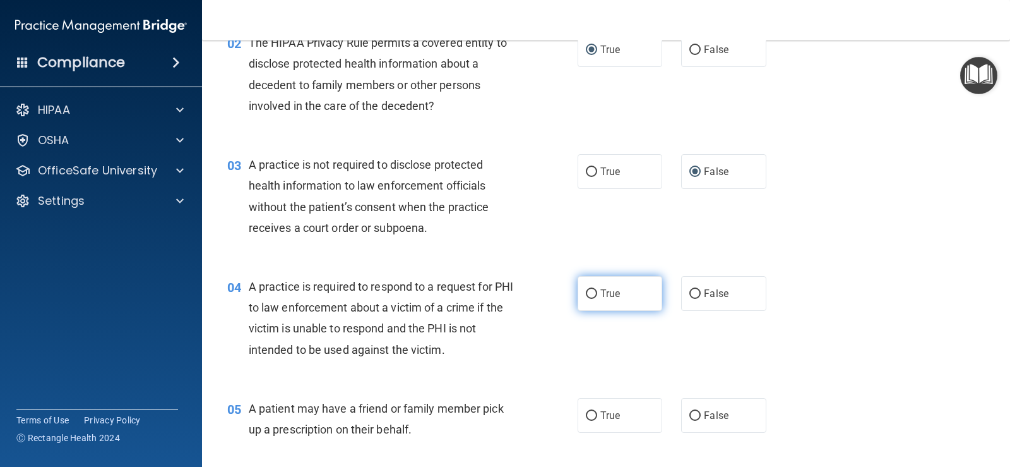
click at [492, 293] on input "True" at bounding box center [591, 293] width 11 height 9
radio input "true"
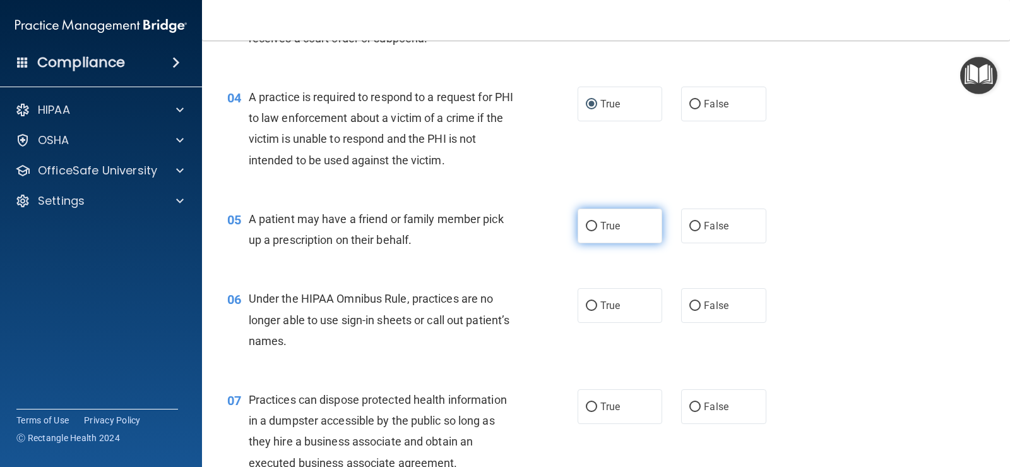
click at [492, 223] on input "True" at bounding box center [591, 226] width 11 height 9
radio input "true"
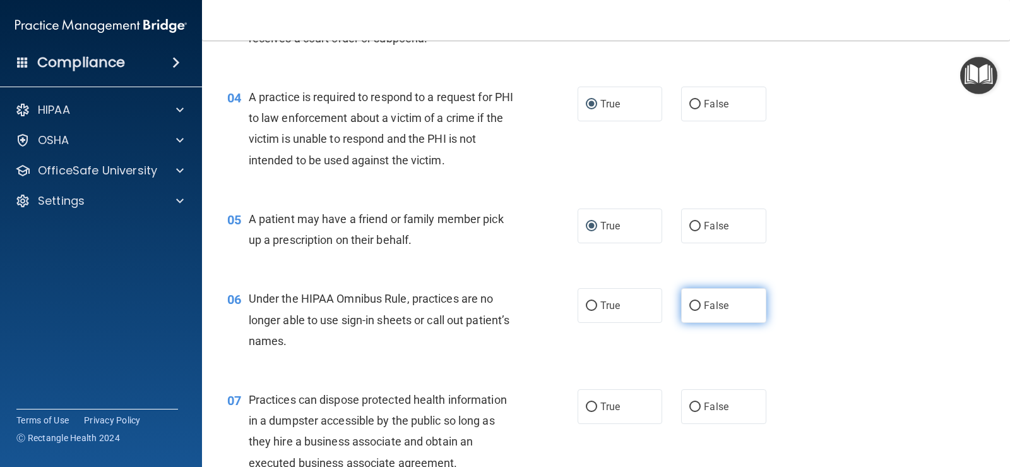
click at [492, 301] on input "False" at bounding box center [694, 305] width 11 height 9
radio input "true"
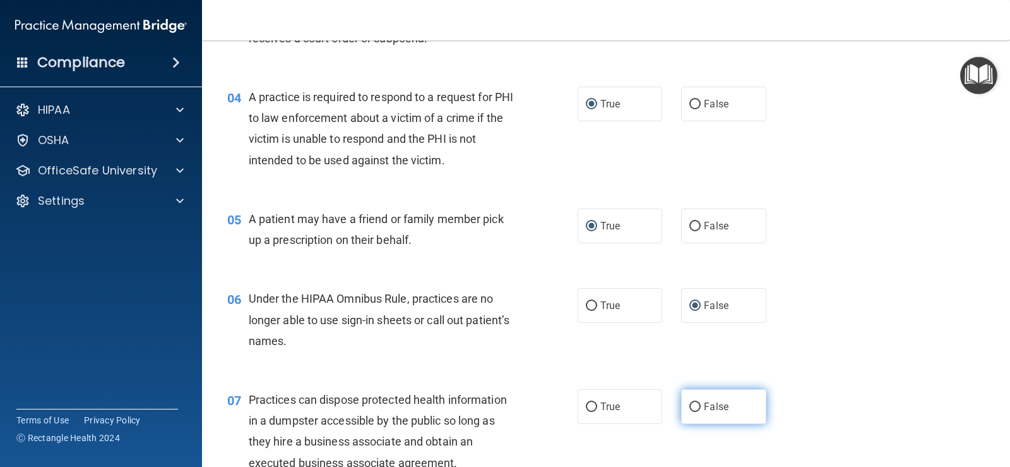
click at [492, 404] on input "False" at bounding box center [694, 406] width 11 height 9
radio input "true"
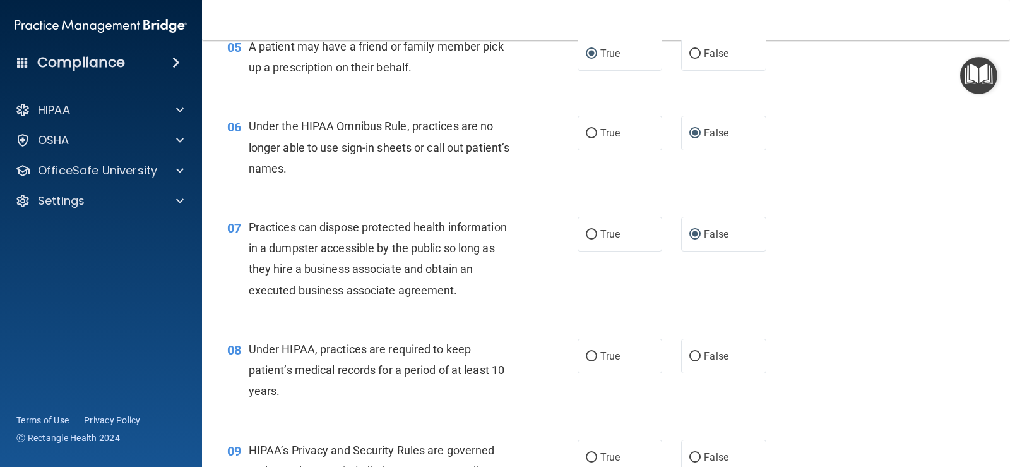
scroll to position [631, 0]
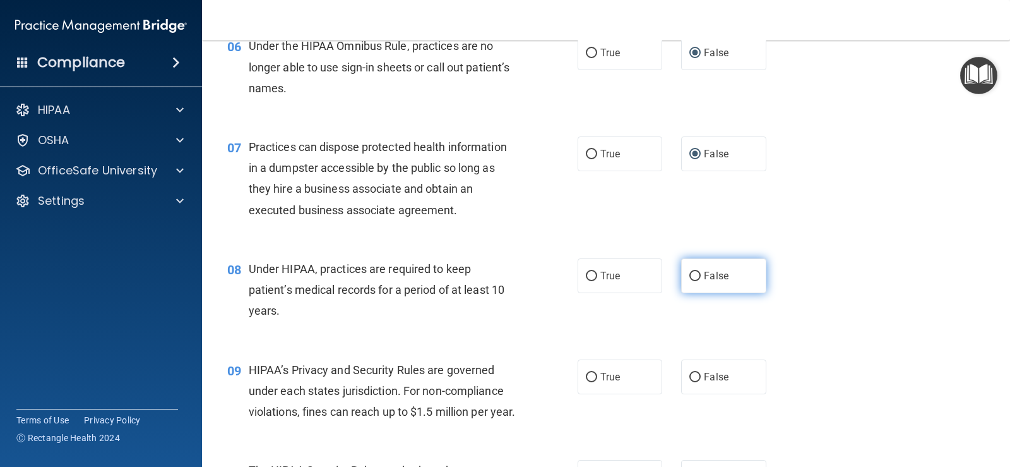
click at [492, 273] on input "False" at bounding box center [694, 275] width 11 height 9
radio input "true"
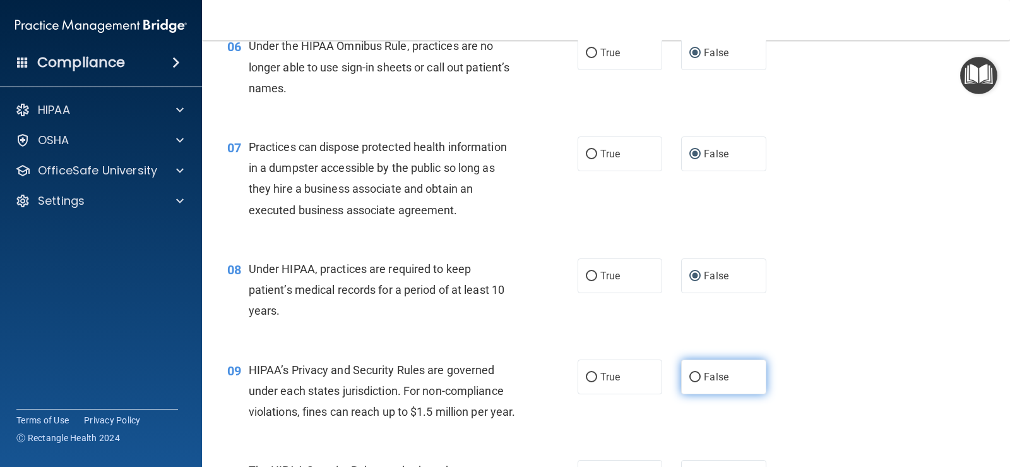
click at [492, 376] on input "False" at bounding box center [694, 376] width 11 height 9
radio input "true"
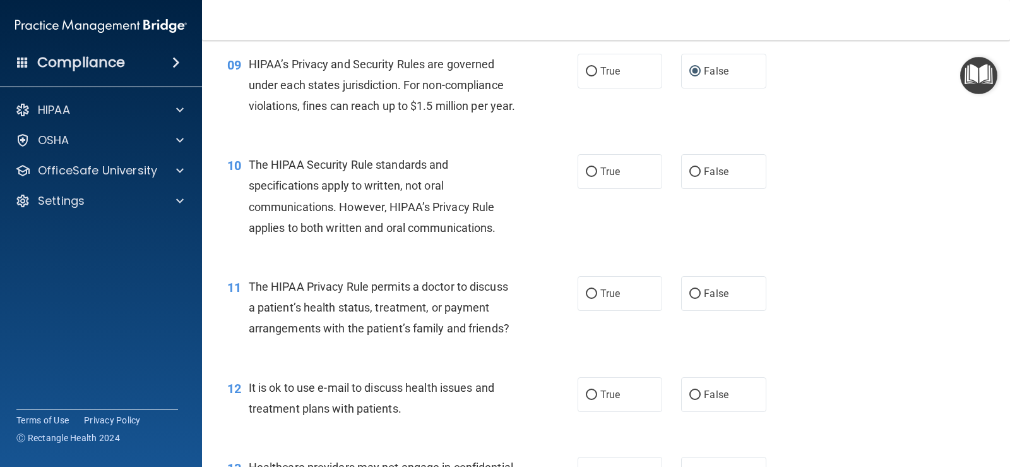
scroll to position [947, 0]
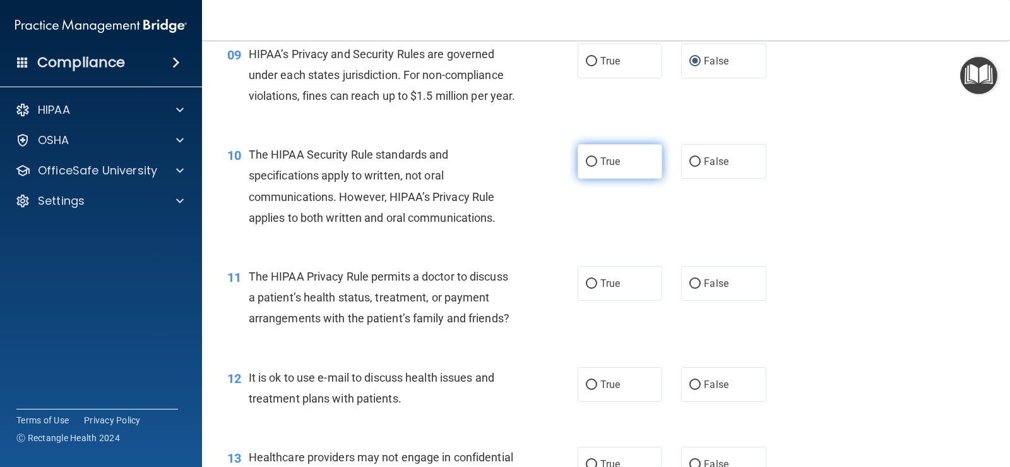
click at [492, 167] on input "True" at bounding box center [591, 161] width 11 height 9
radio input "true"
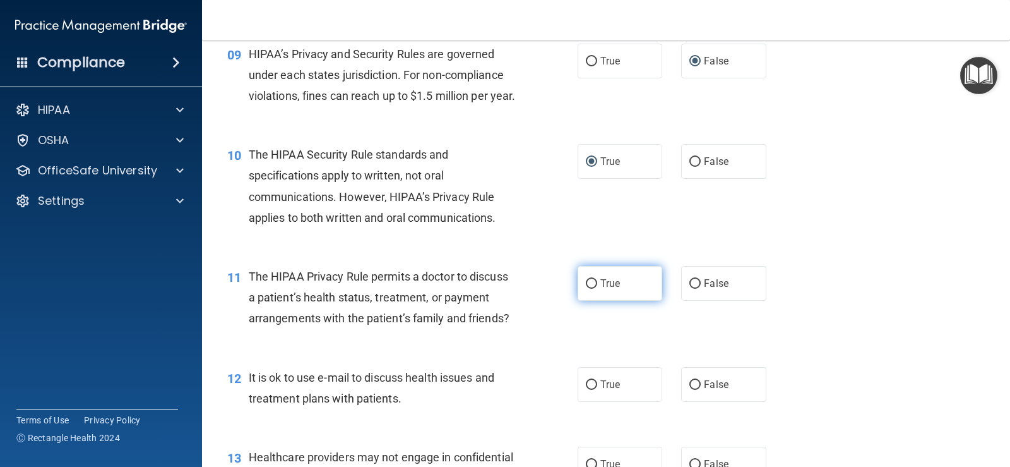
click at [492, 288] on input "True" at bounding box center [591, 283] width 11 height 9
radio input "true"
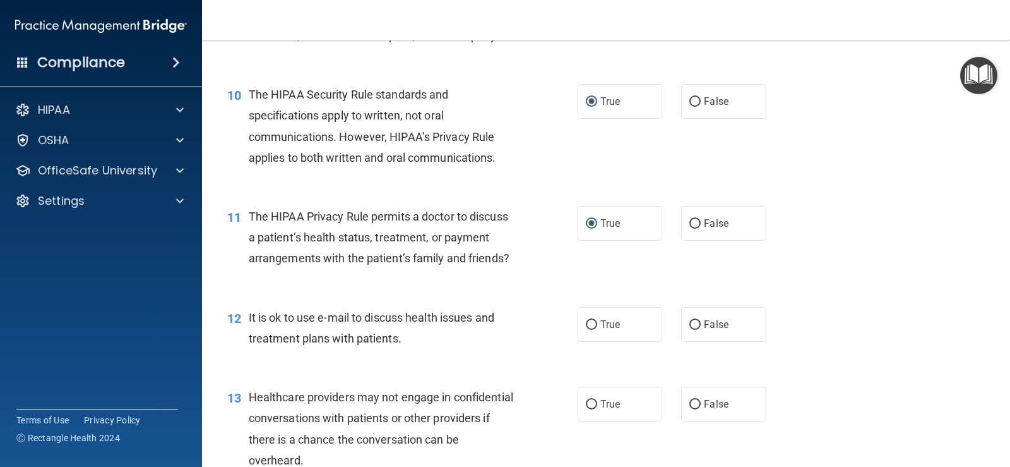
scroll to position [1073, 0]
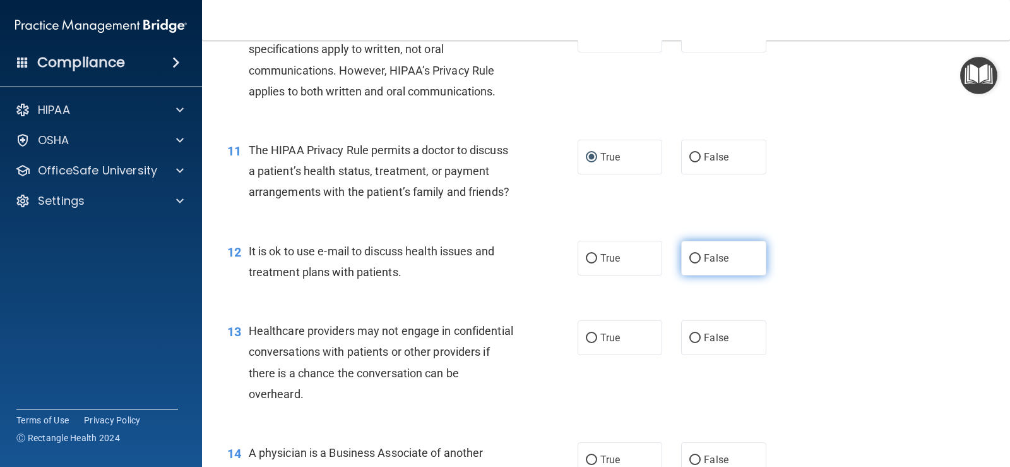
click at [492, 273] on label "False" at bounding box center [723, 258] width 85 height 35
click at [492, 263] on input "False" at bounding box center [694, 258] width 11 height 9
radio input "true"
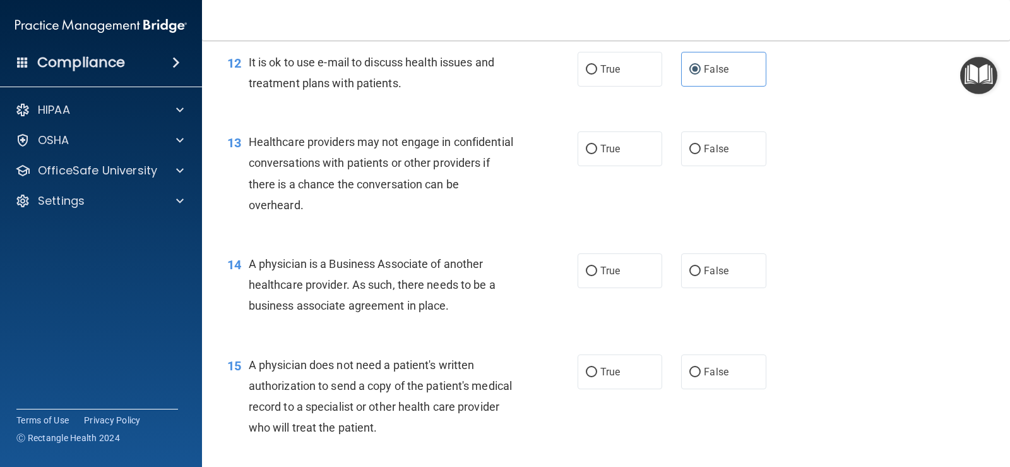
scroll to position [1263, 0]
click at [492, 153] on input "False" at bounding box center [694, 148] width 11 height 9
radio input "true"
click at [492, 275] on input "False" at bounding box center [694, 270] width 11 height 9
radio input "true"
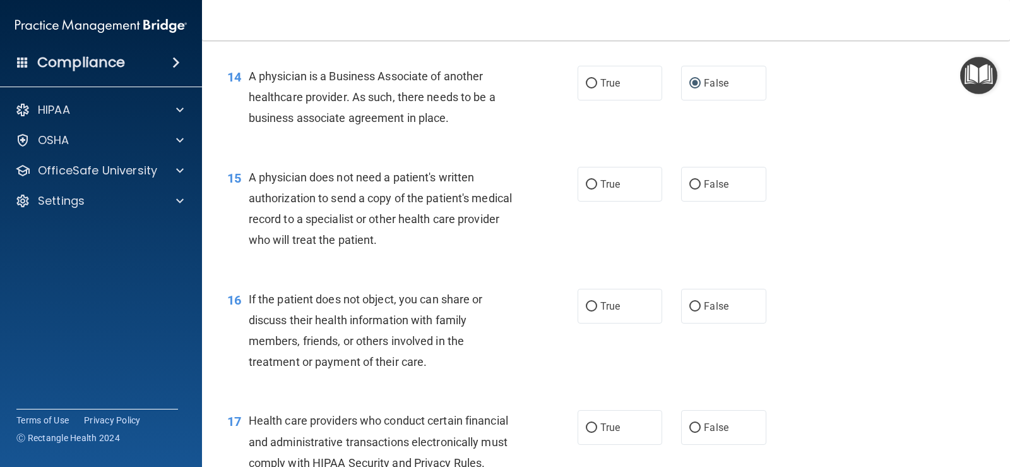
scroll to position [1452, 0]
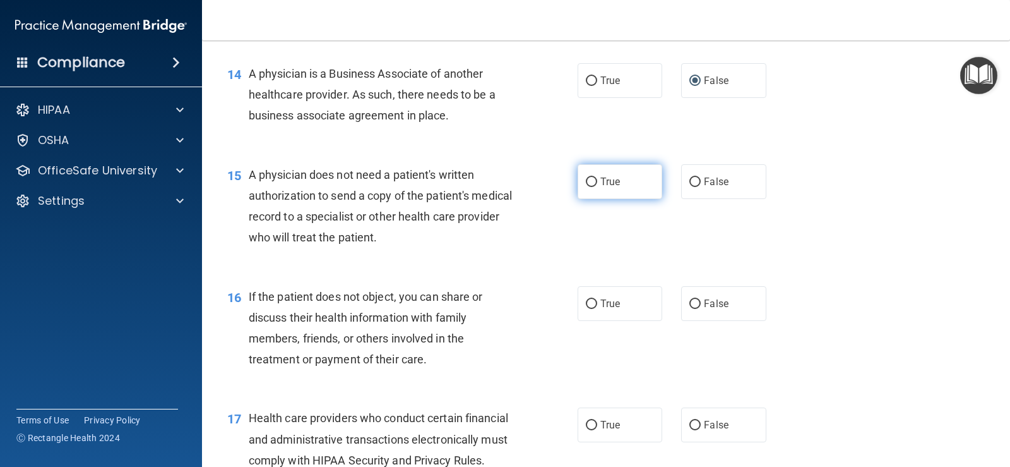
click at [492, 187] on input "True" at bounding box center [591, 181] width 11 height 9
radio input "true"
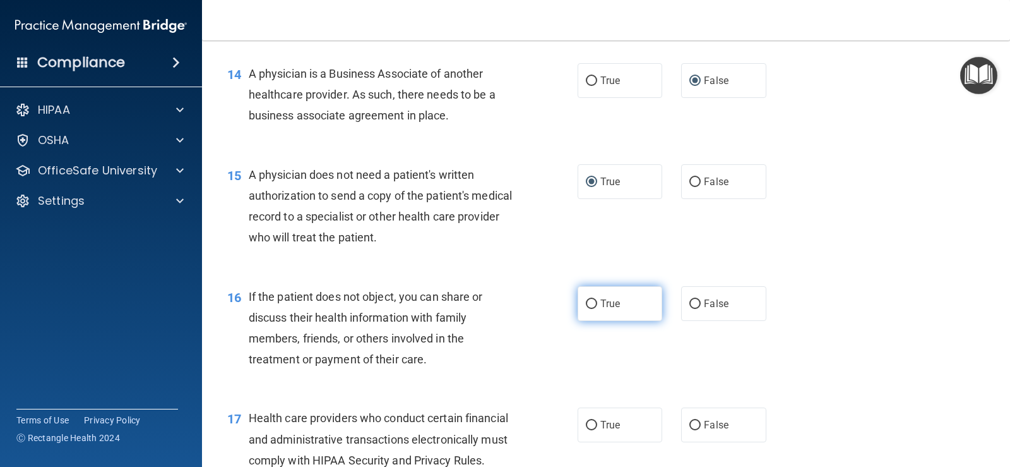
click at [492, 309] on input "True" at bounding box center [591, 303] width 11 height 9
radio input "true"
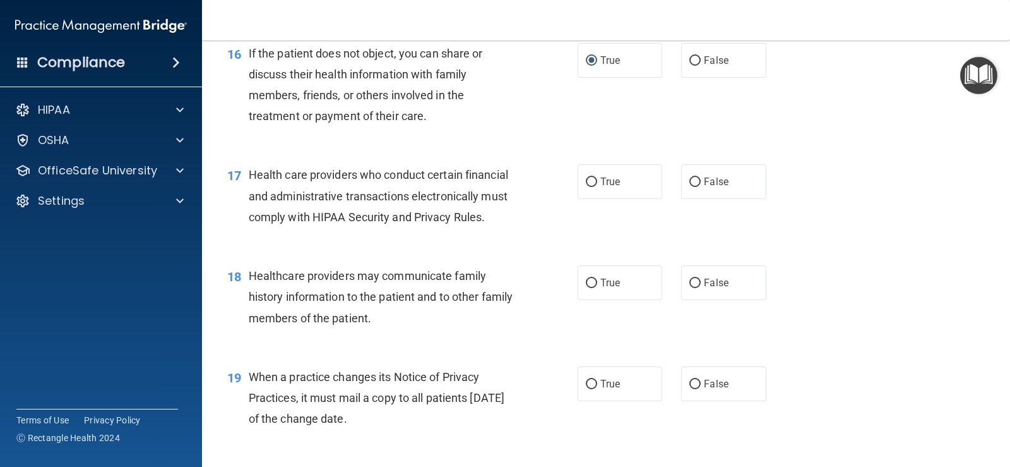
scroll to position [1768, 0]
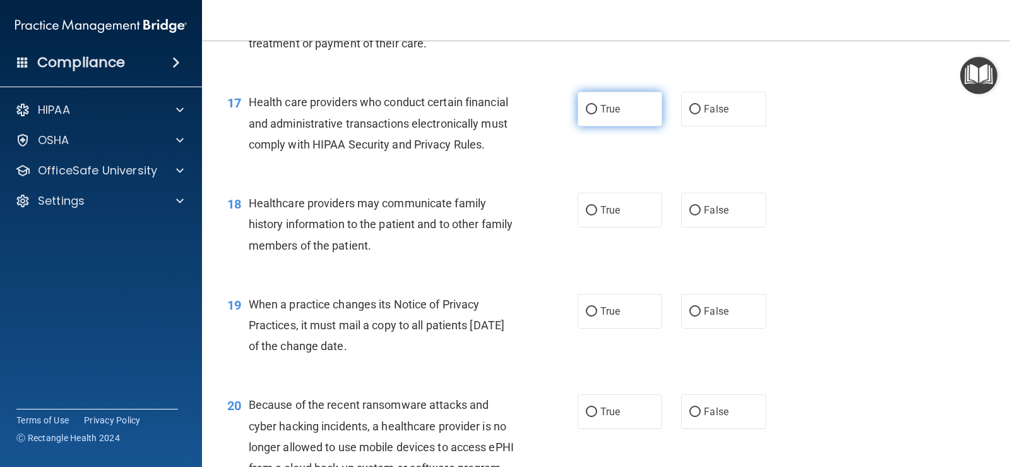
click at [492, 114] on input "True" at bounding box center [591, 109] width 11 height 9
radio input "true"
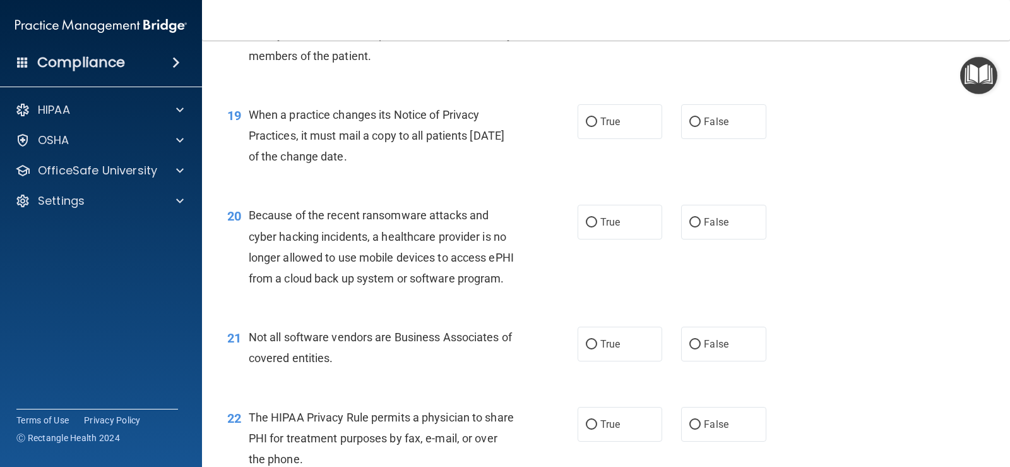
scroll to position [1894, 0]
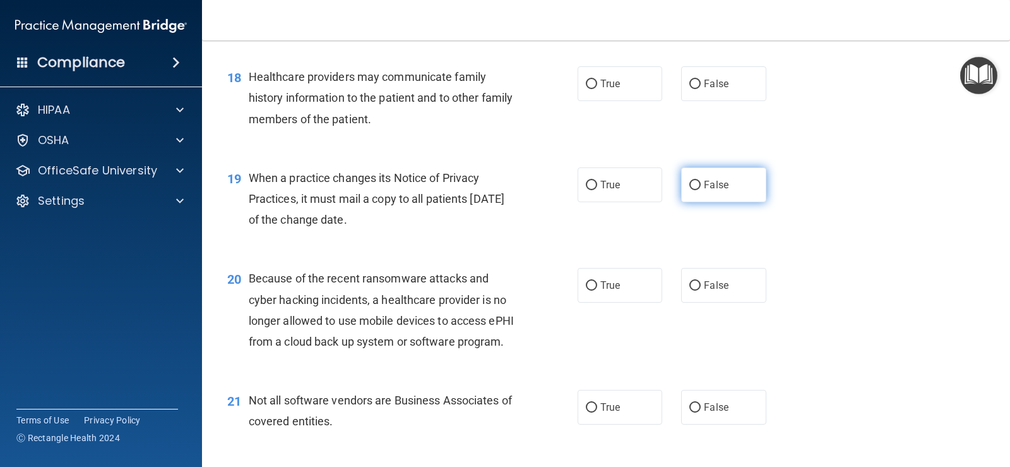
click at [492, 190] on input "False" at bounding box center [694, 185] width 11 height 9
radio input "true"
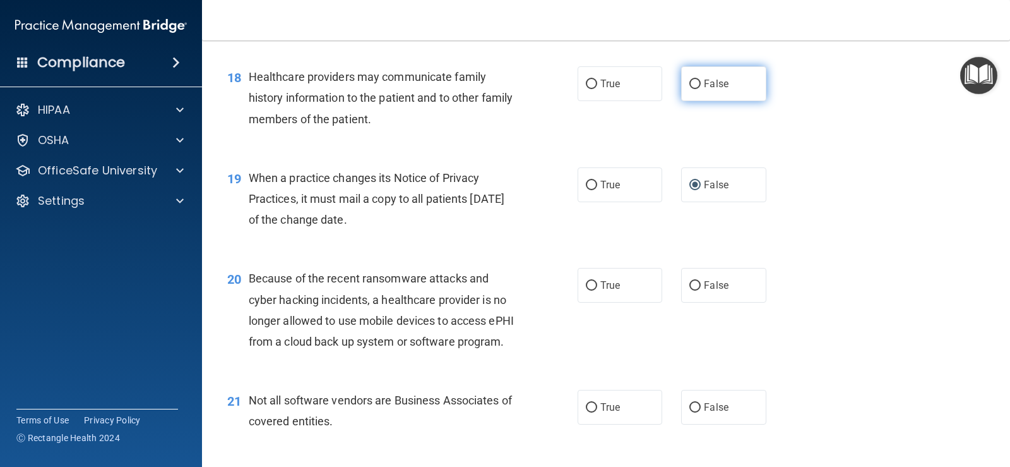
click at [492, 89] on input "False" at bounding box center [694, 84] width 11 height 9
radio input "true"
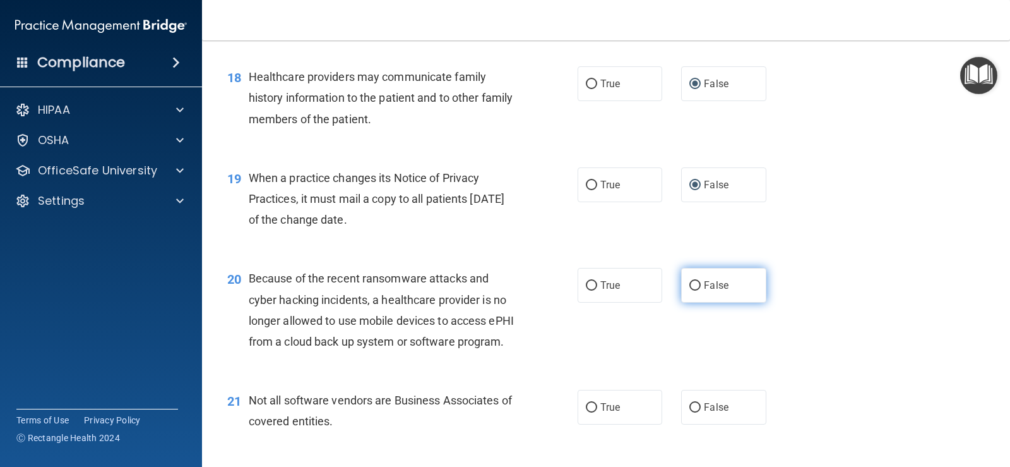
click at [492, 290] on input "False" at bounding box center [694, 285] width 11 height 9
radio input "true"
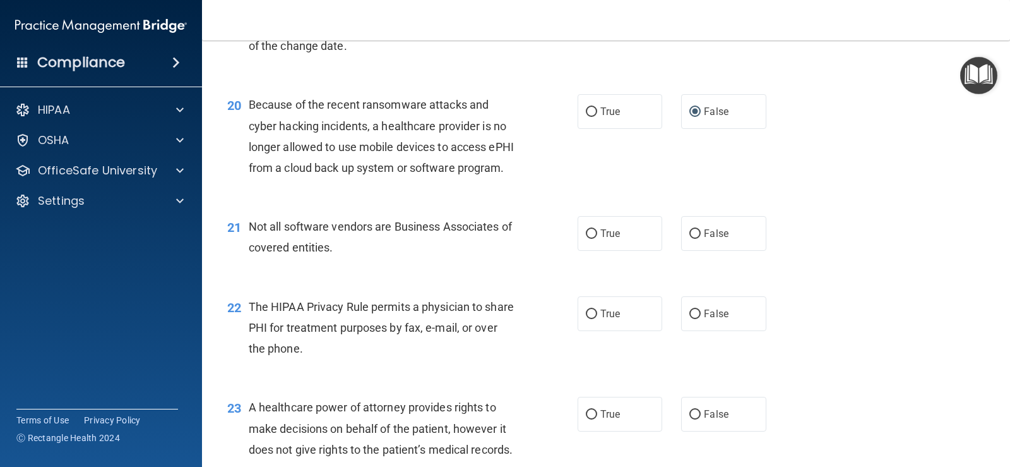
scroll to position [2083, 0]
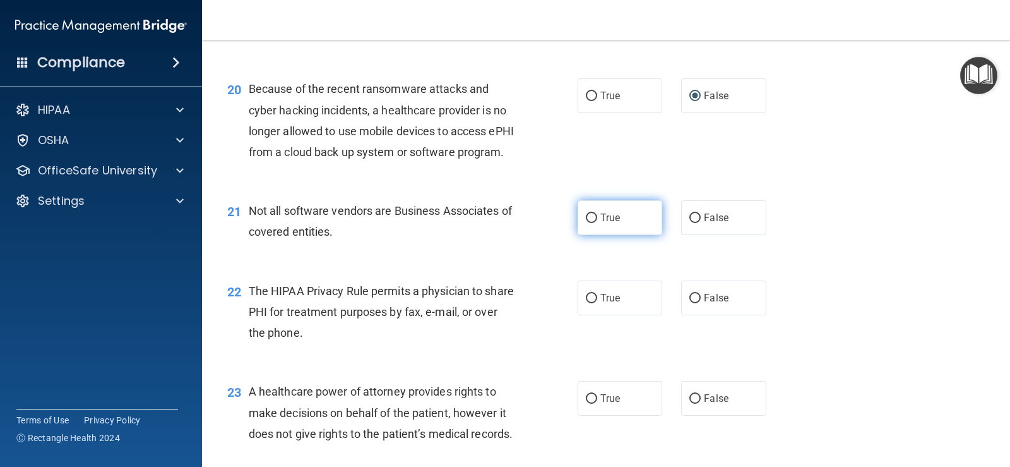
click at [492, 223] on input "True" at bounding box center [591, 217] width 11 height 9
radio input "true"
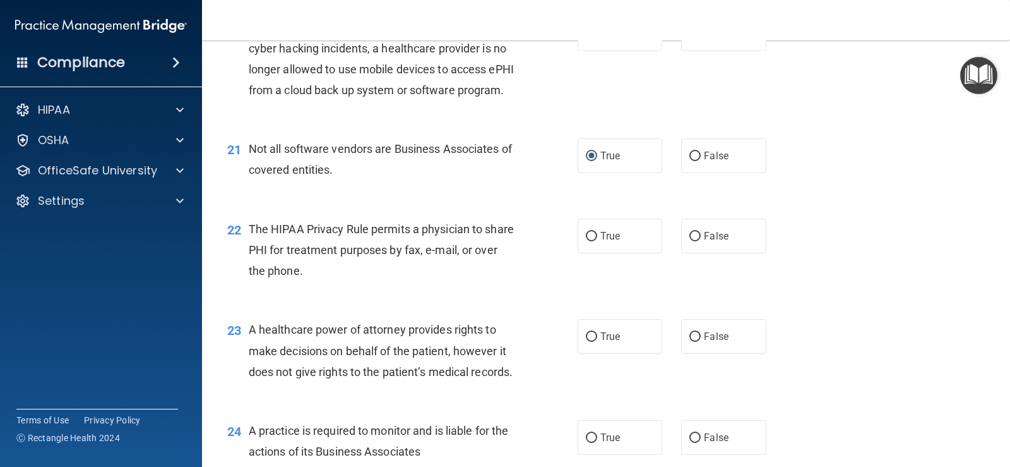
scroll to position [2146, 0]
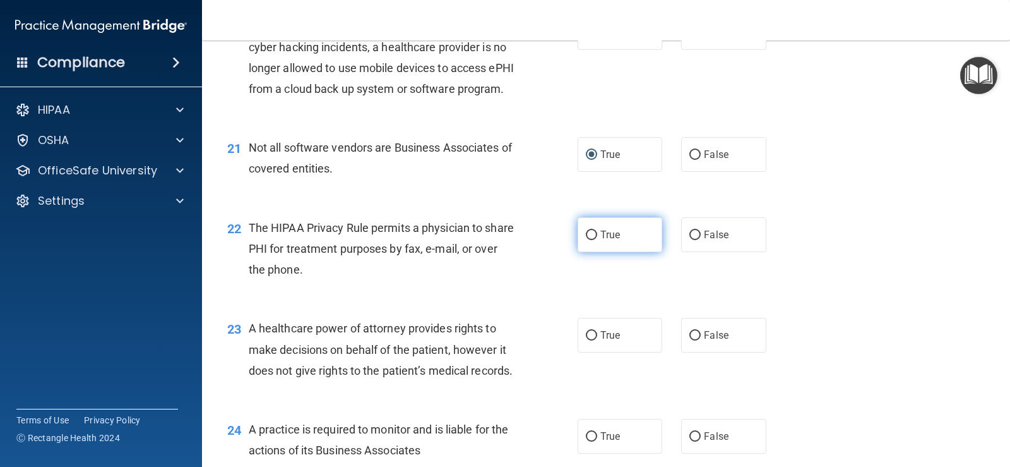
click at [492, 240] on input "True" at bounding box center [591, 234] width 11 height 9
radio input "true"
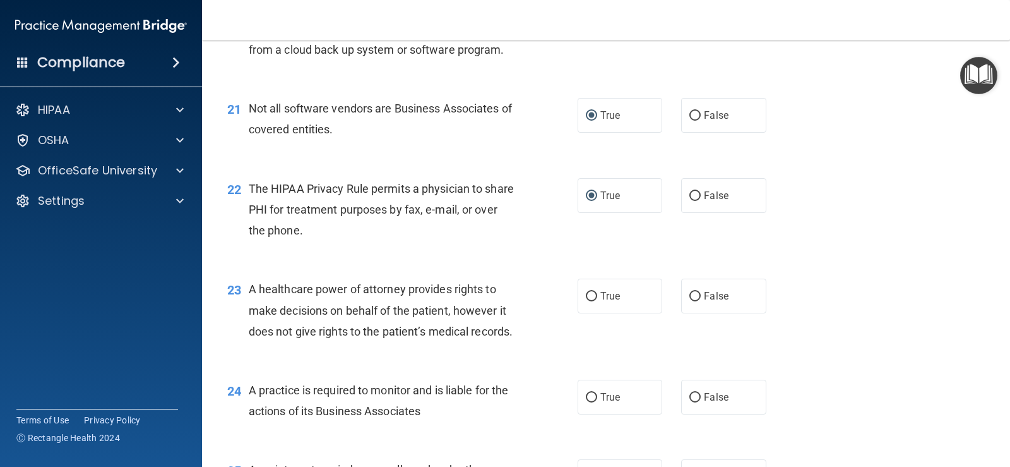
scroll to position [2336, 0]
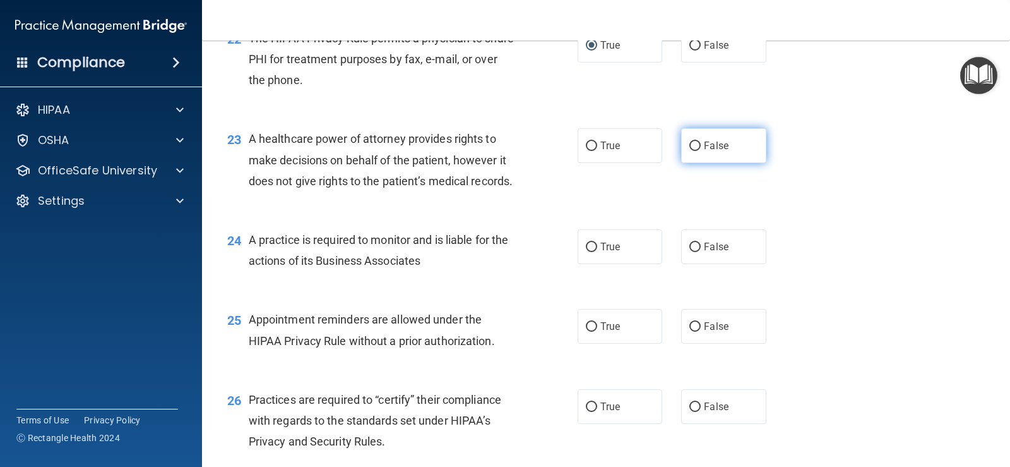
drag, startPoint x: 686, startPoint y: 184, endPoint x: 681, endPoint y: 203, distance: 19.6
click at [492, 151] on input "False" at bounding box center [694, 145] width 11 height 9
radio input "true"
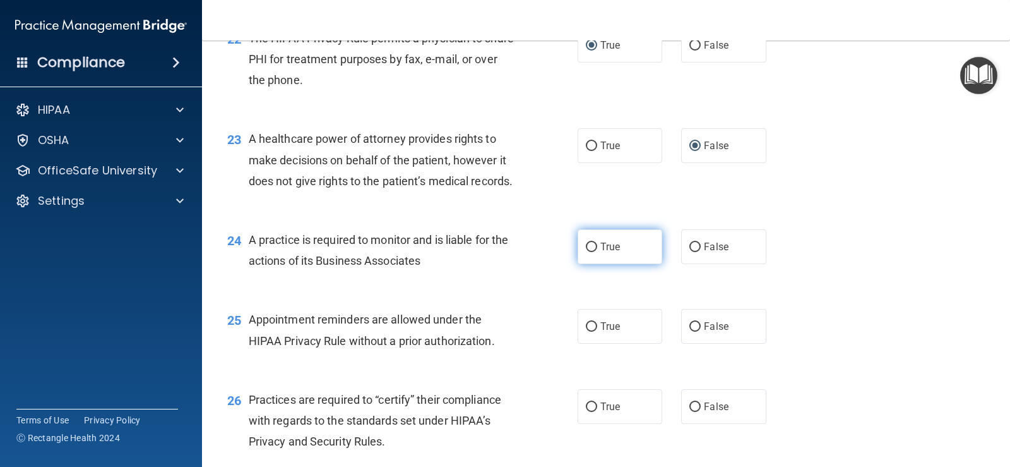
click at [492, 252] on input "True" at bounding box center [591, 246] width 11 height 9
radio input "true"
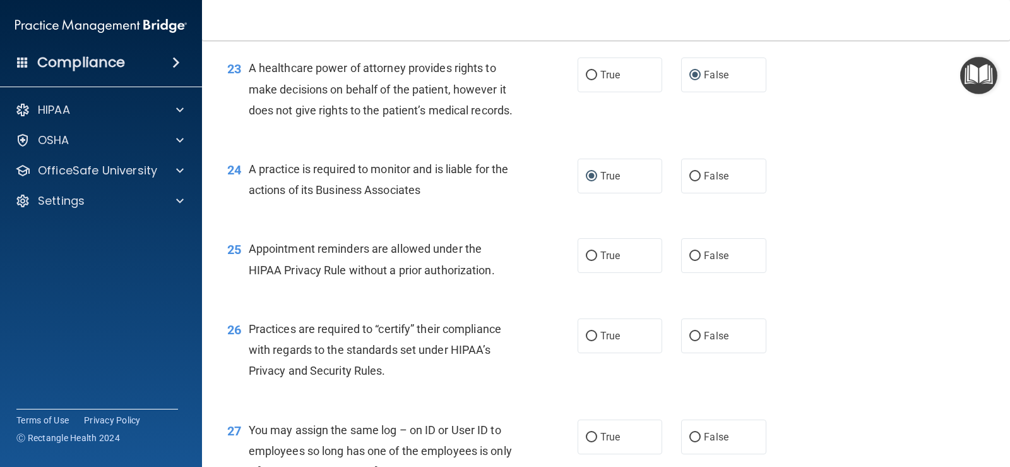
scroll to position [2525, 0]
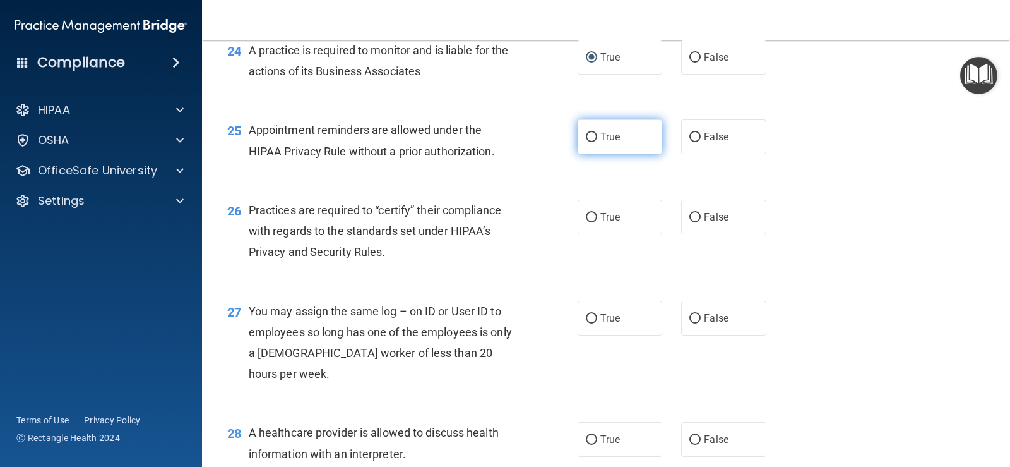
click at [492, 142] on input "True" at bounding box center [591, 137] width 11 height 9
radio input "true"
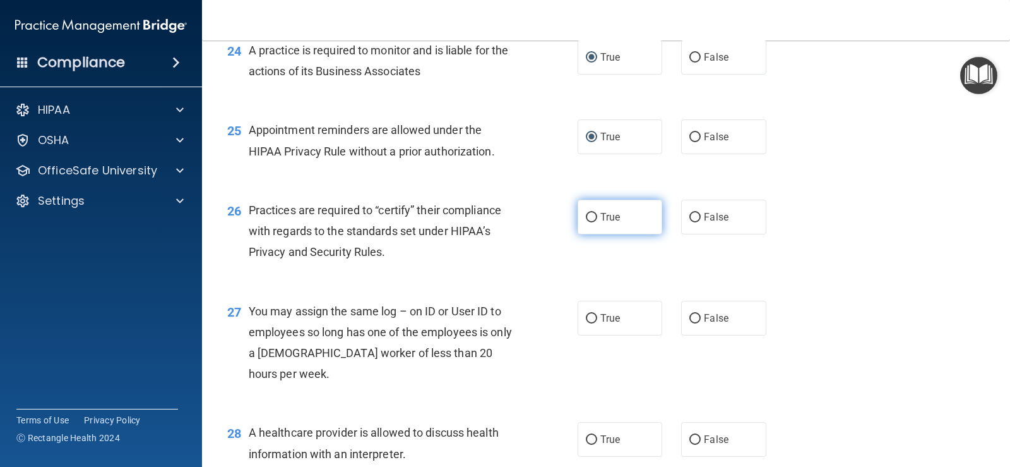
click at [492, 222] on input "True" at bounding box center [591, 217] width 11 height 9
radio input "true"
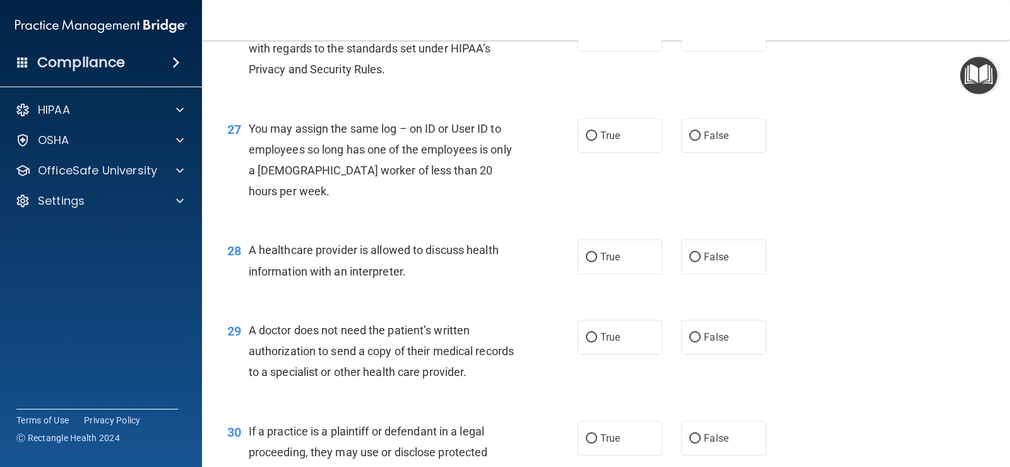
scroll to position [2715, 0]
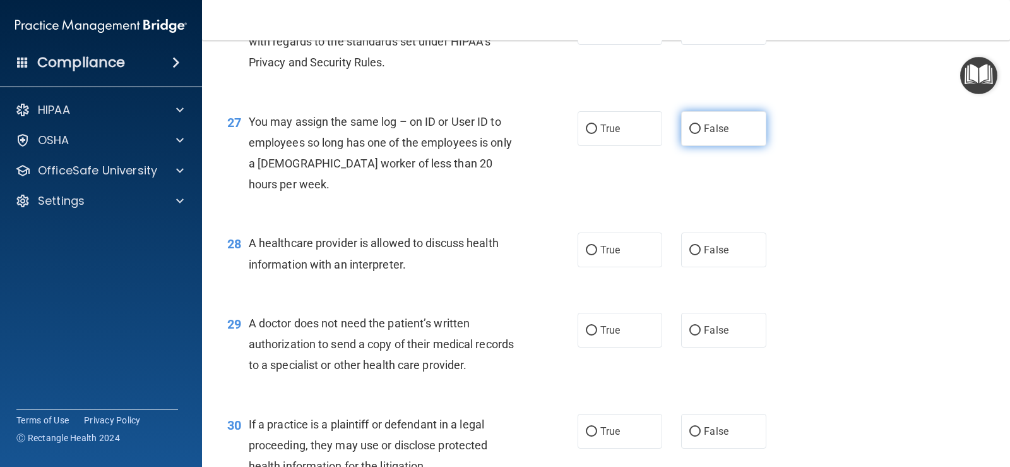
click at [492, 134] on input "False" at bounding box center [694, 128] width 11 height 9
radio input "true"
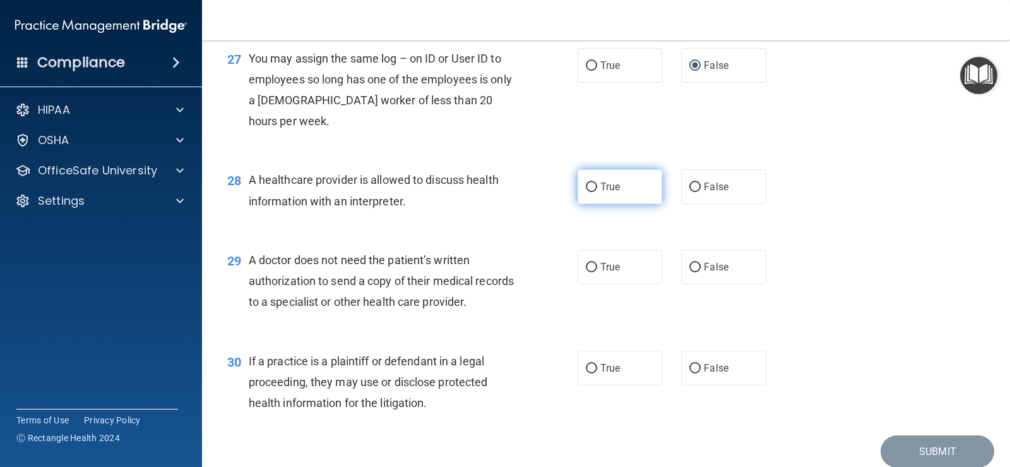
click at [492, 192] on input "True" at bounding box center [591, 186] width 11 height 9
radio input "true"
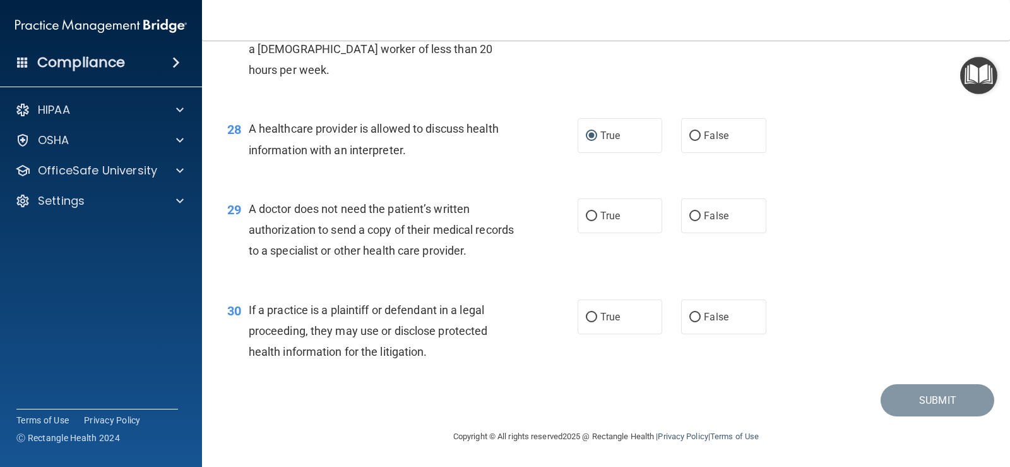
scroll to position [2891, 0]
click at [492, 217] on input "False" at bounding box center [694, 215] width 11 height 9
radio input "true"
click at [492, 313] on input "True" at bounding box center [591, 316] width 11 height 9
radio input "true"
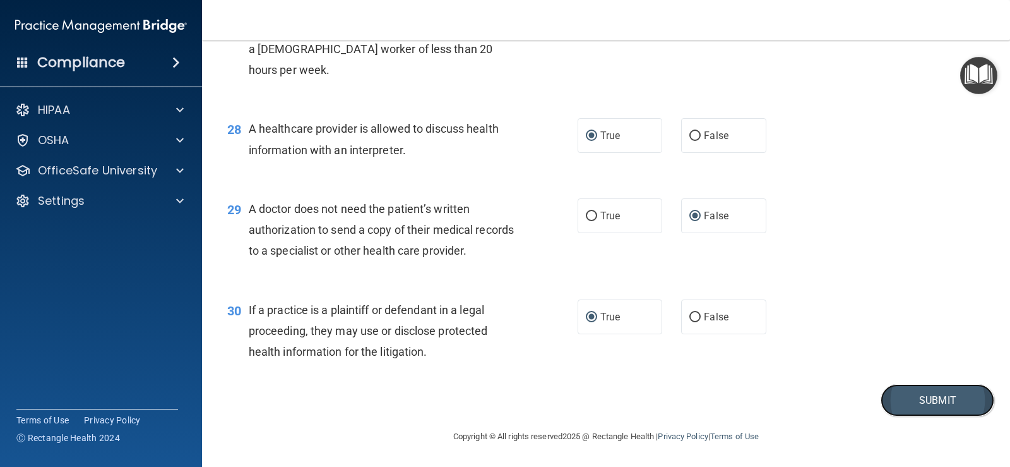
click at [492, 403] on button "Submit" at bounding box center [938, 400] width 114 height 32
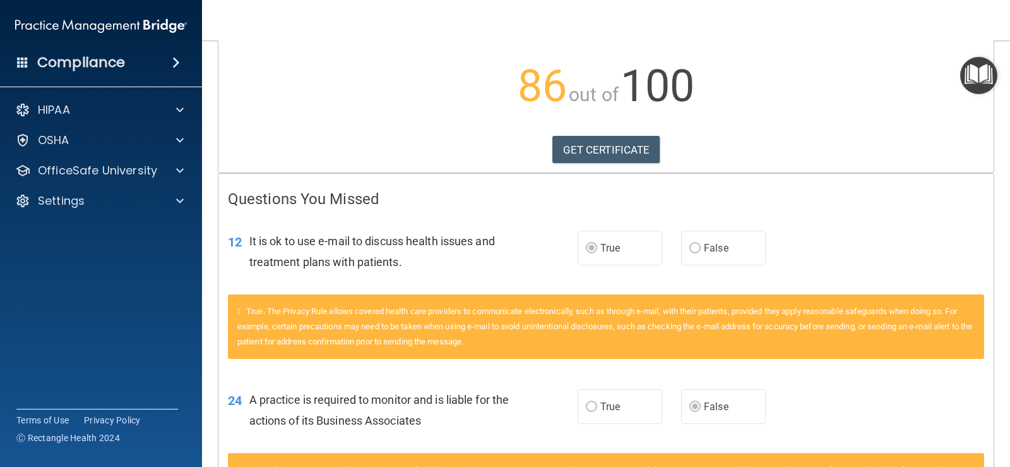
scroll to position [126, 0]
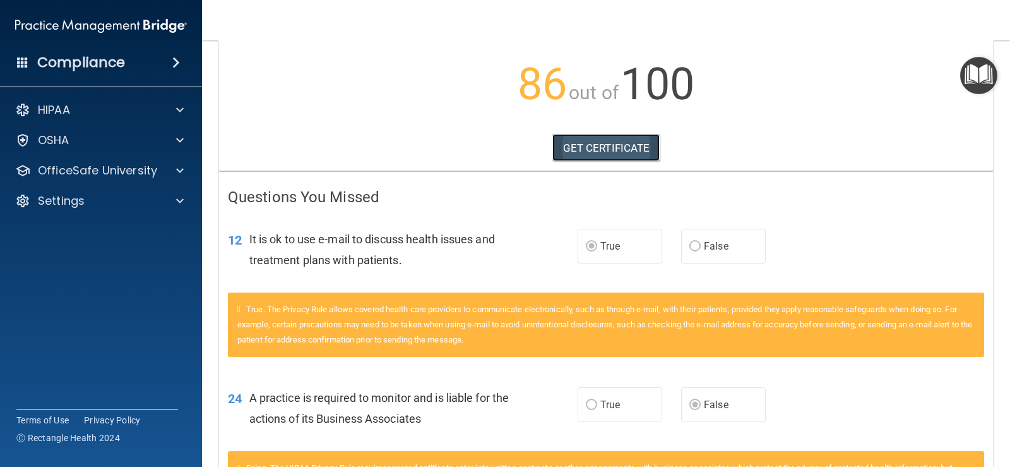
click at [492, 159] on link "GET CERTIFICATE" at bounding box center [606, 148] width 108 height 28
click at [181, 143] on span at bounding box center [180, 140] width 8 height 15
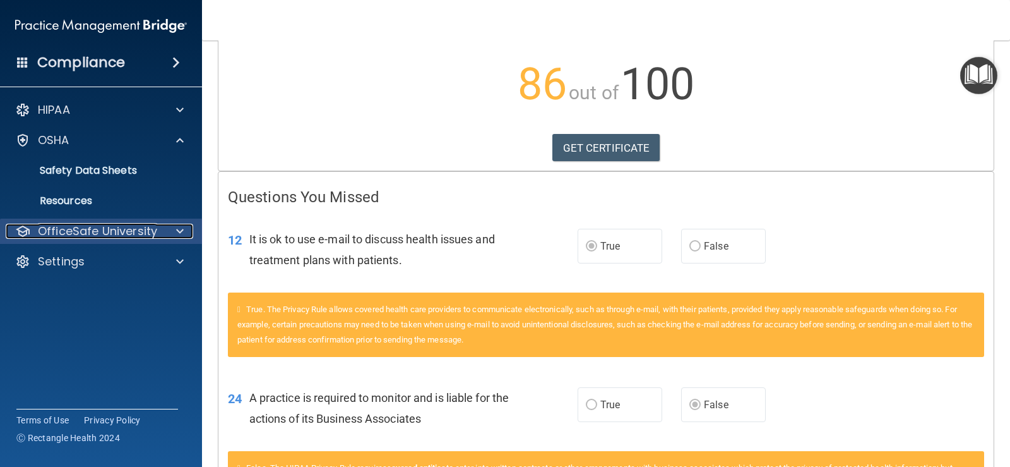
click at [81, 230] on p "OfficeSafe University" at bounding box center [97, 230] width 119 height 15
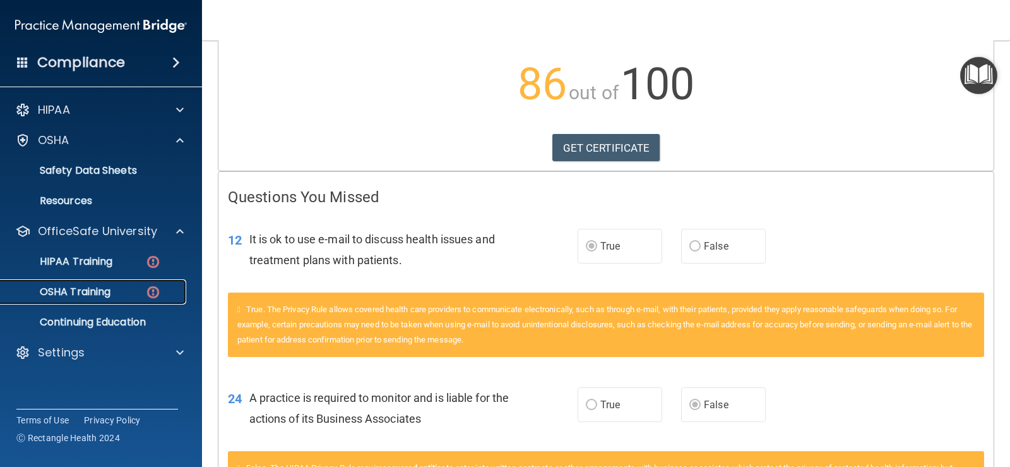
click at [86, 285] on p "OSHA Training" at bounding box center [59, 291] width 102 height 13
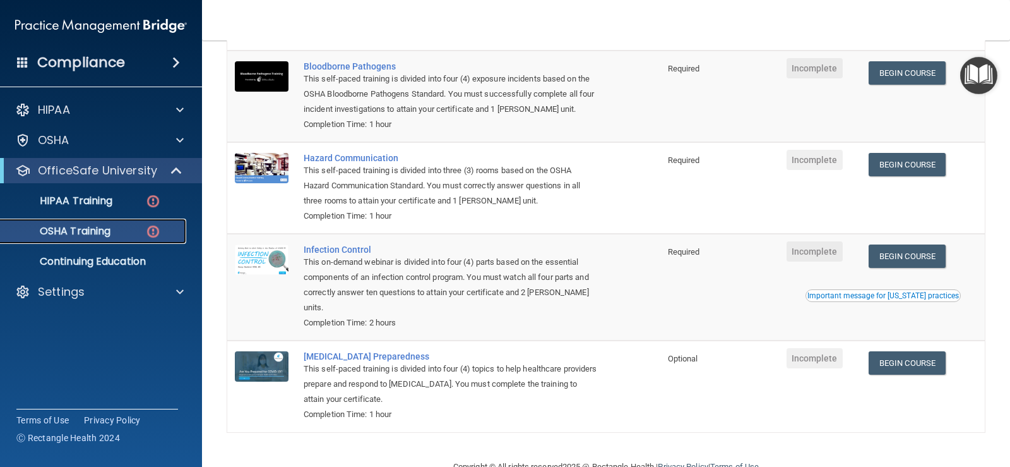
scroll to position [63, 0]
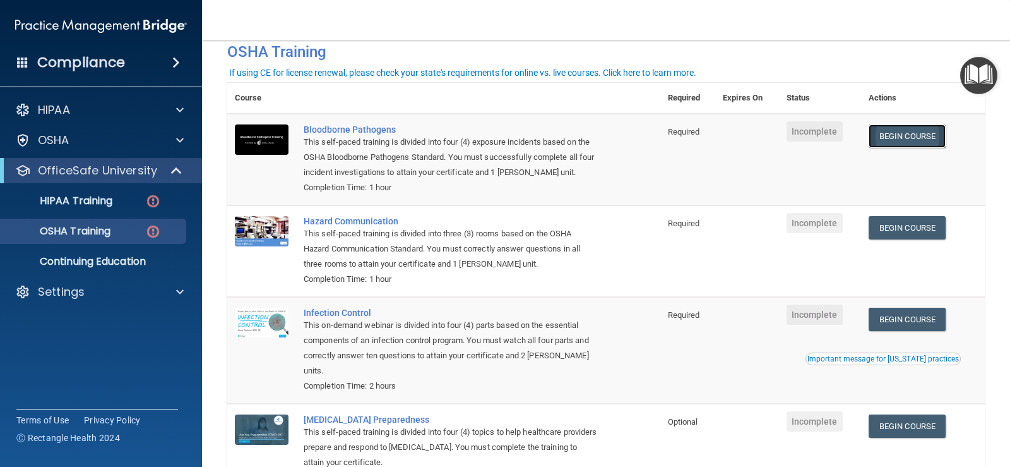
click at [492, 139] on link "Begin Course" at bounding box center [907, 135] width 77 height 23
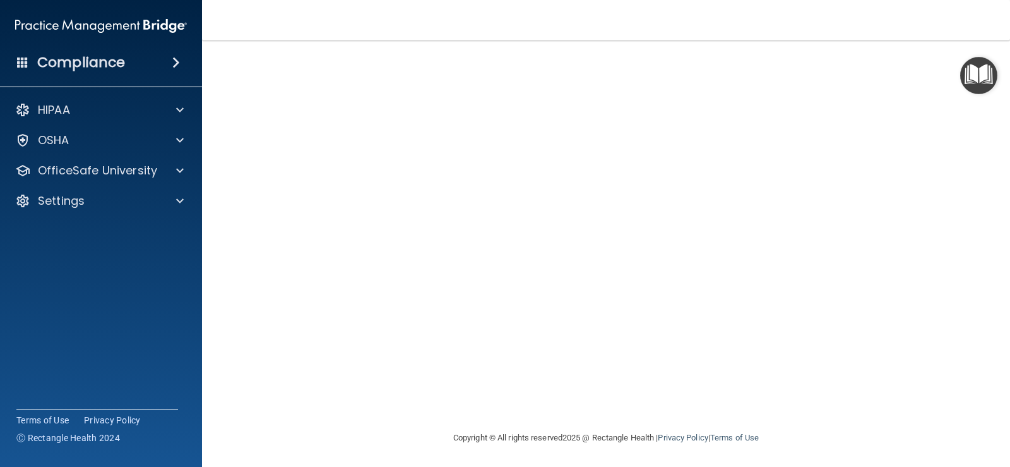
scroll to position [74, 0]
